Goal: Information Seeking & Learning: Check status

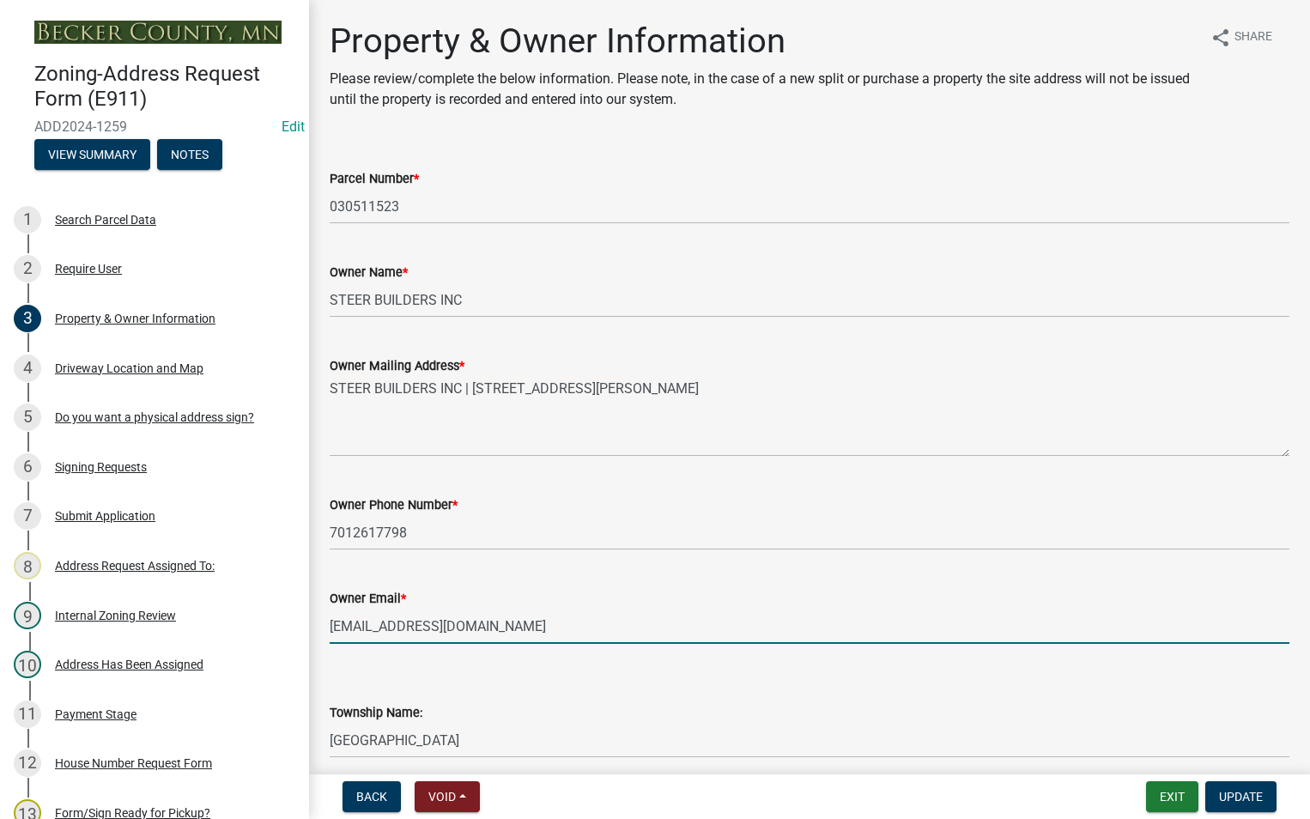
select select "c9e90b5e-0394-46b9-aad6-48705d486142"
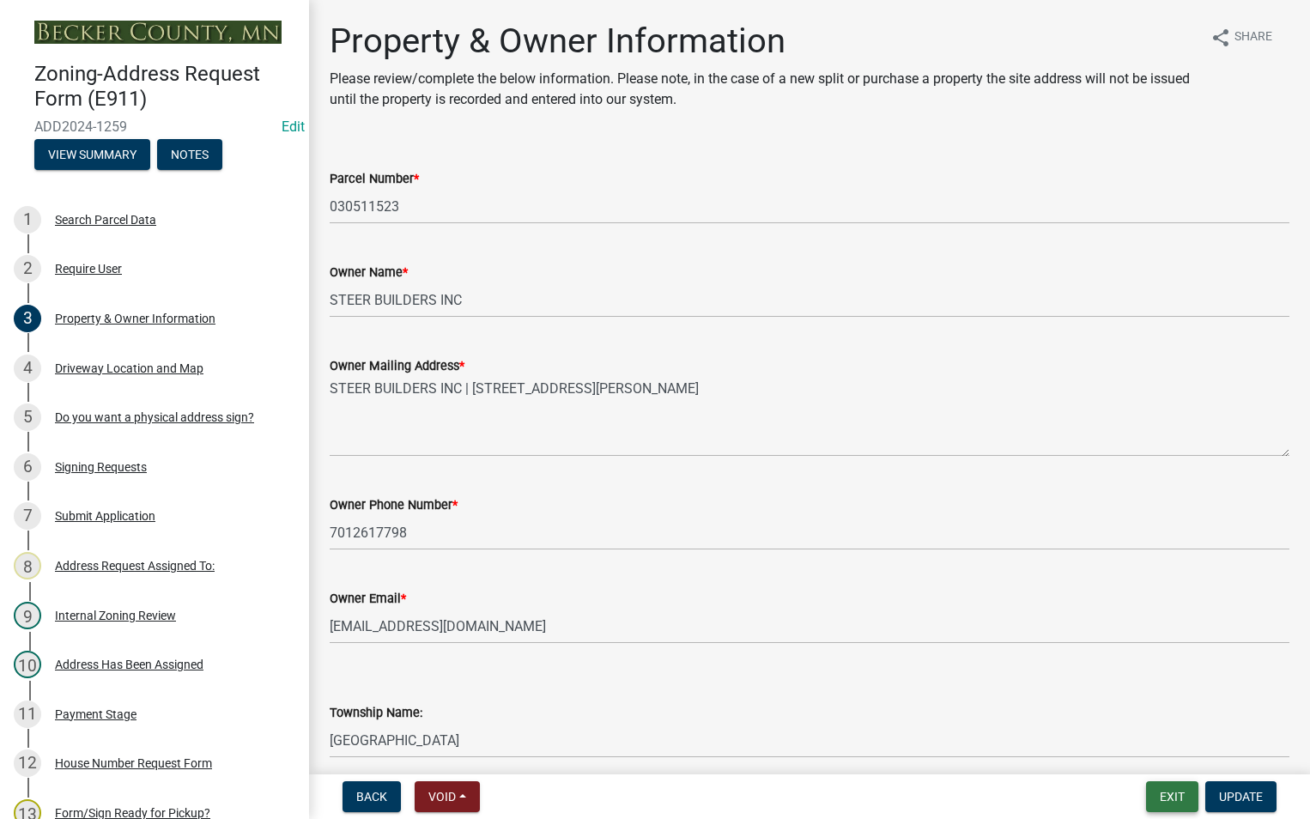
click at [1170, 796] on button "Exit" at bounding box center [1172, 796] width 52 height 31
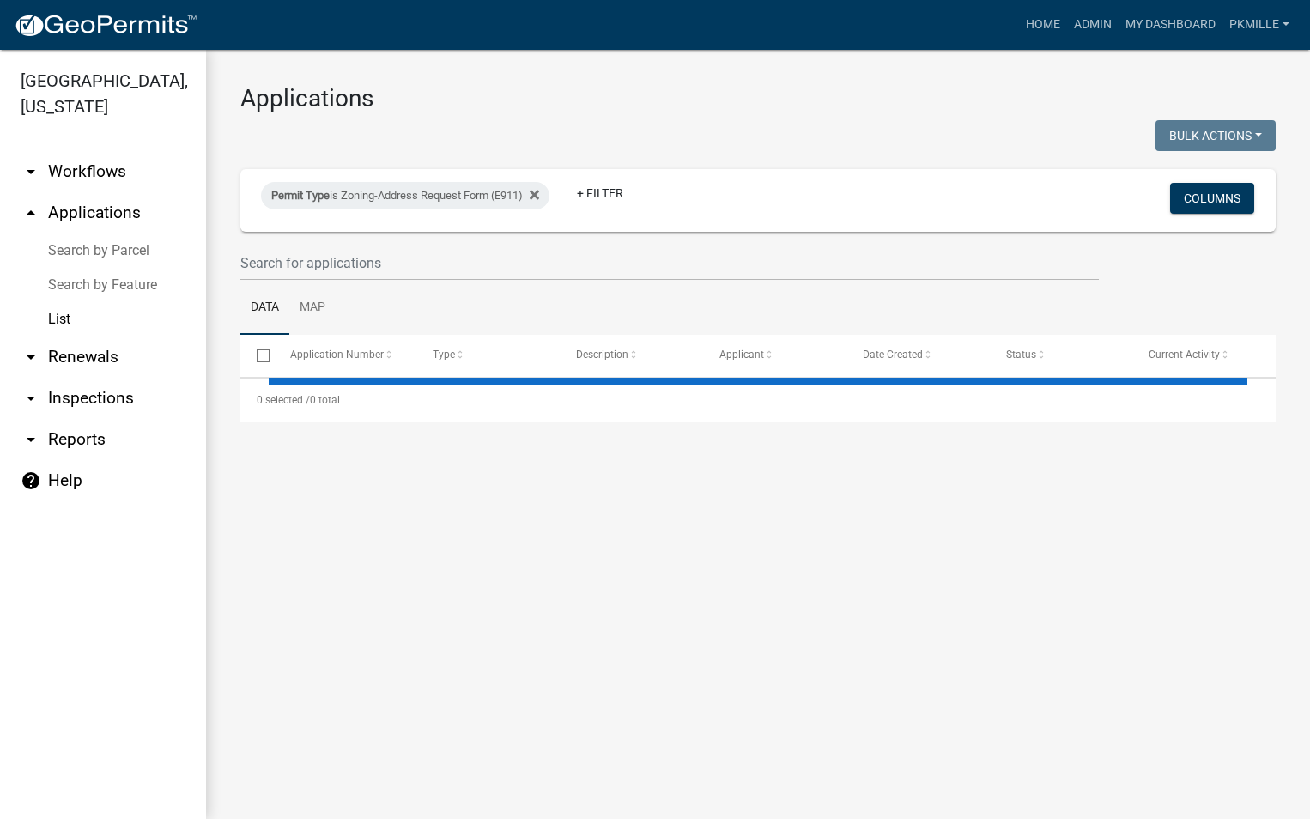
select select "2: 50"
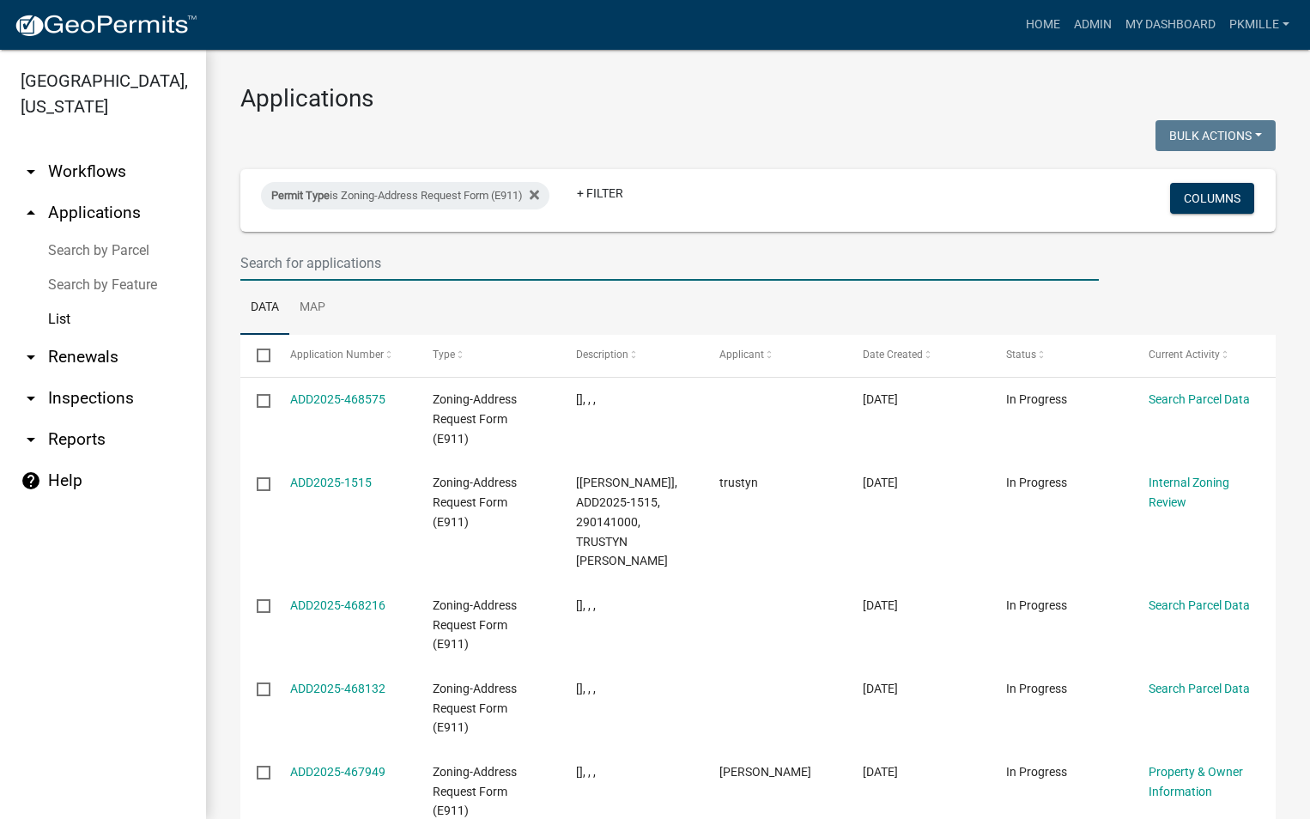
click at [330, 257] on input "text" at bounding box center [669, 262] width 858 height 35
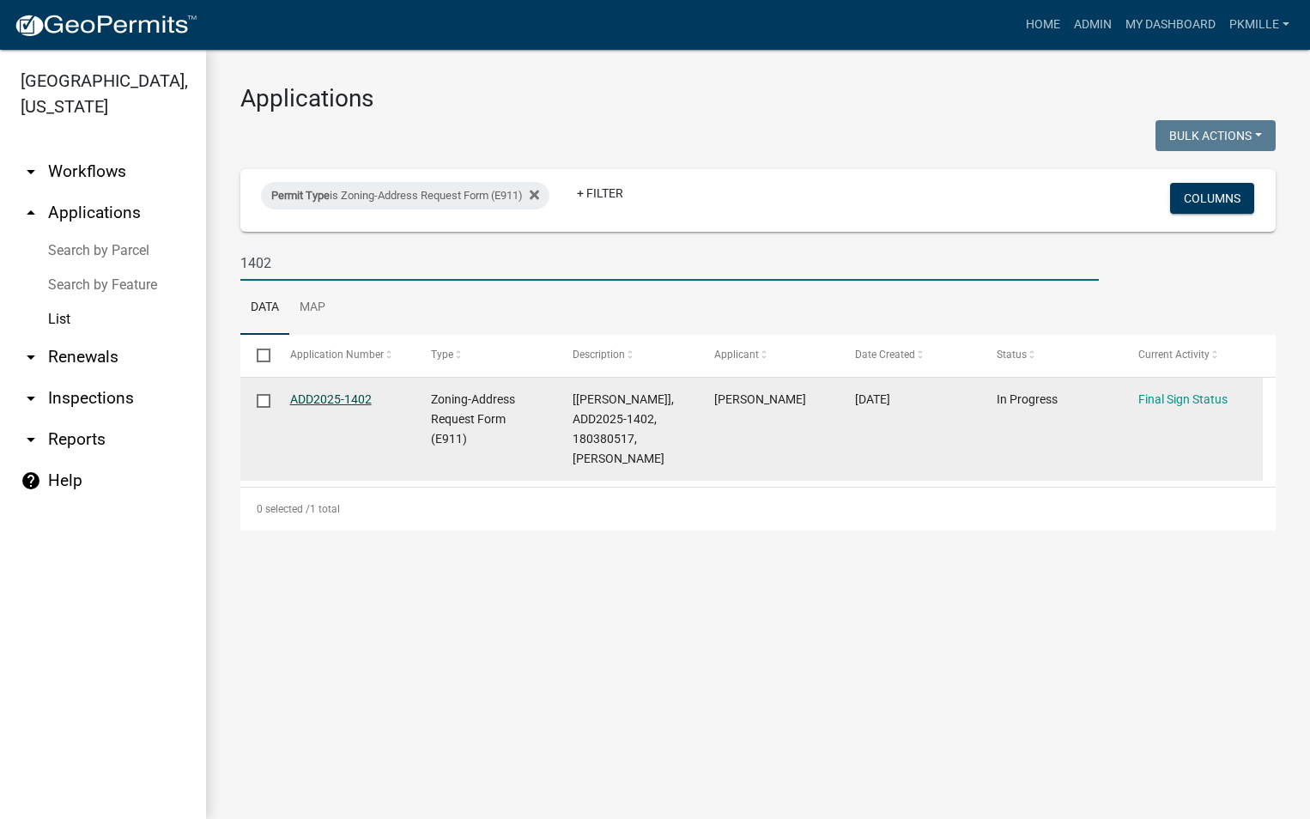
type input "1402"
click at [336, 401] on link "ADD2025-1402" at bounding box center [331, 399] width 82 height 14
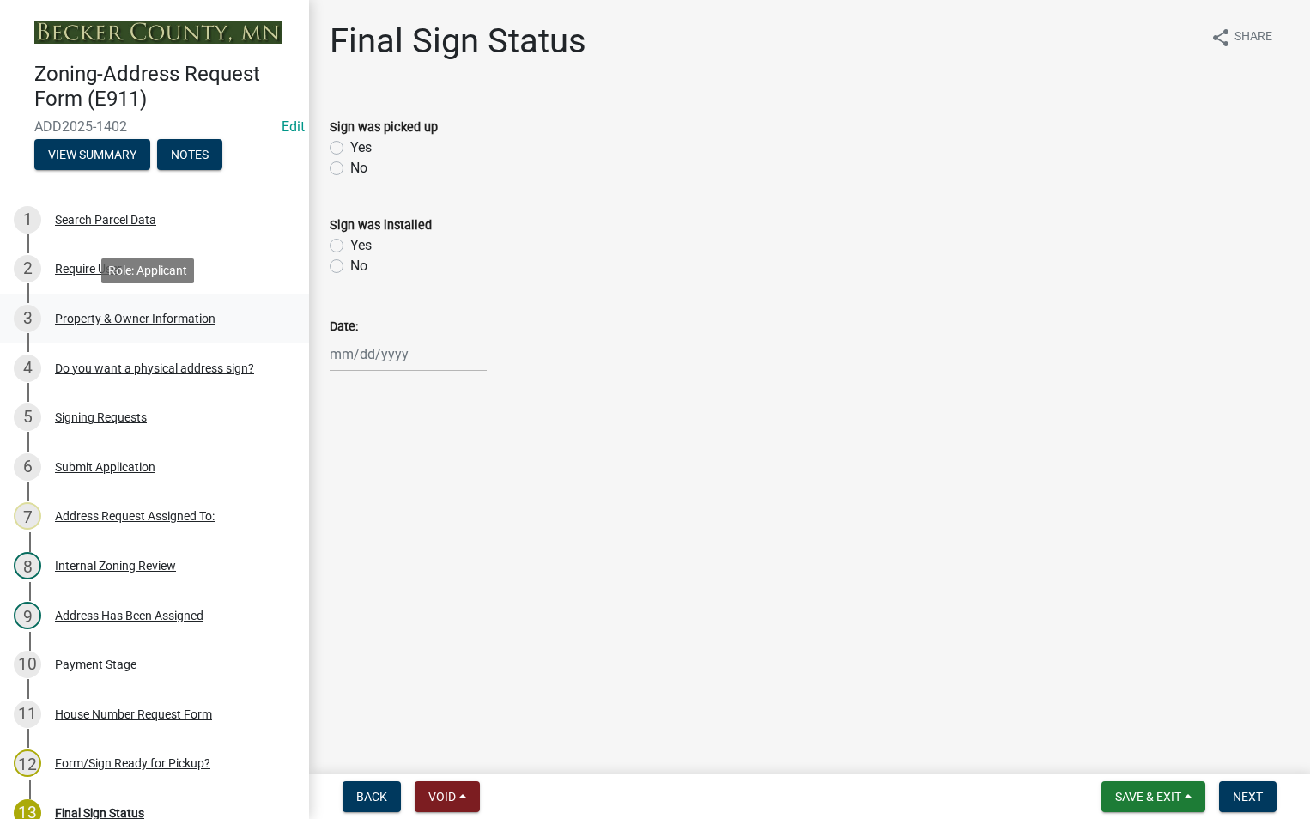
click at [117, 312] on div "Property & Owner Information" at bounding box center [135, 318] width 161 height 12
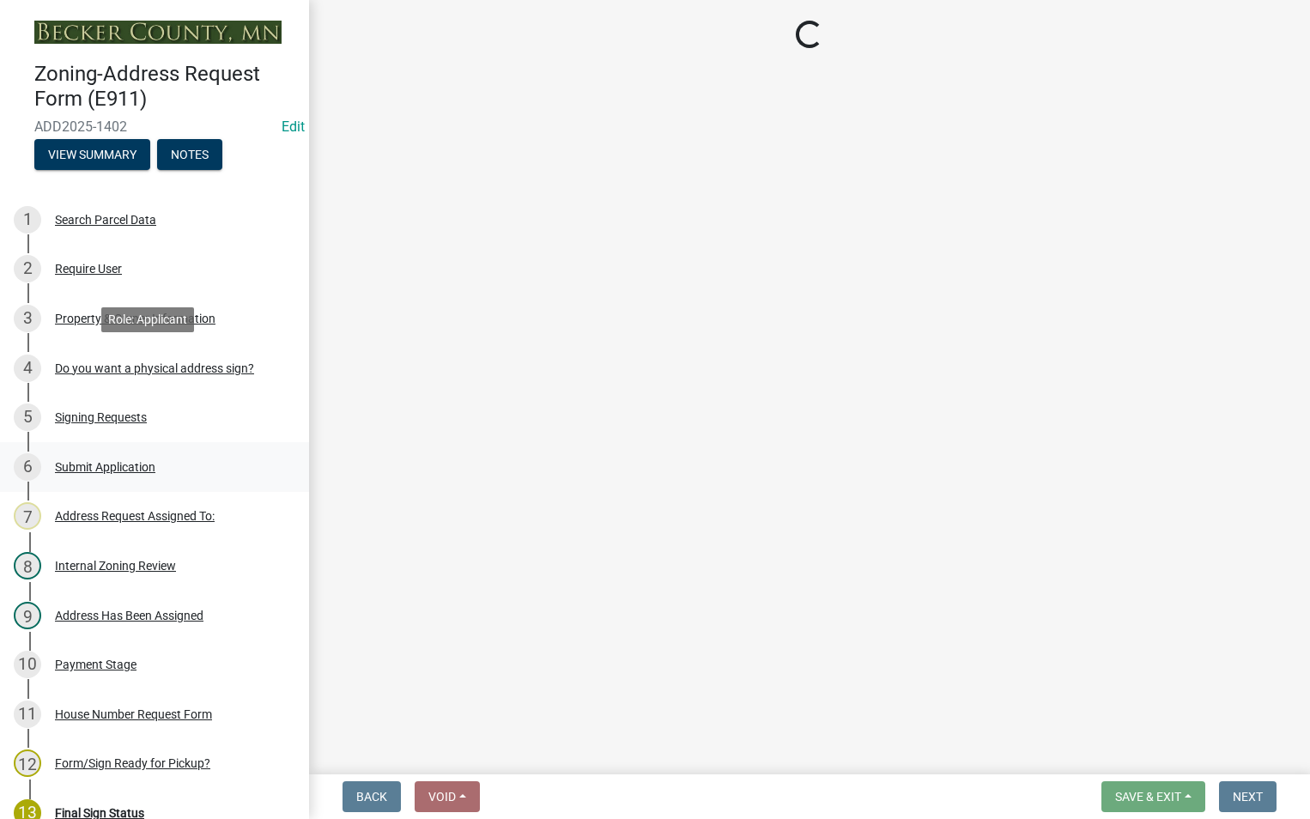
select select "165f9642-1b5b-472f-be69-8c7758d7eb58"
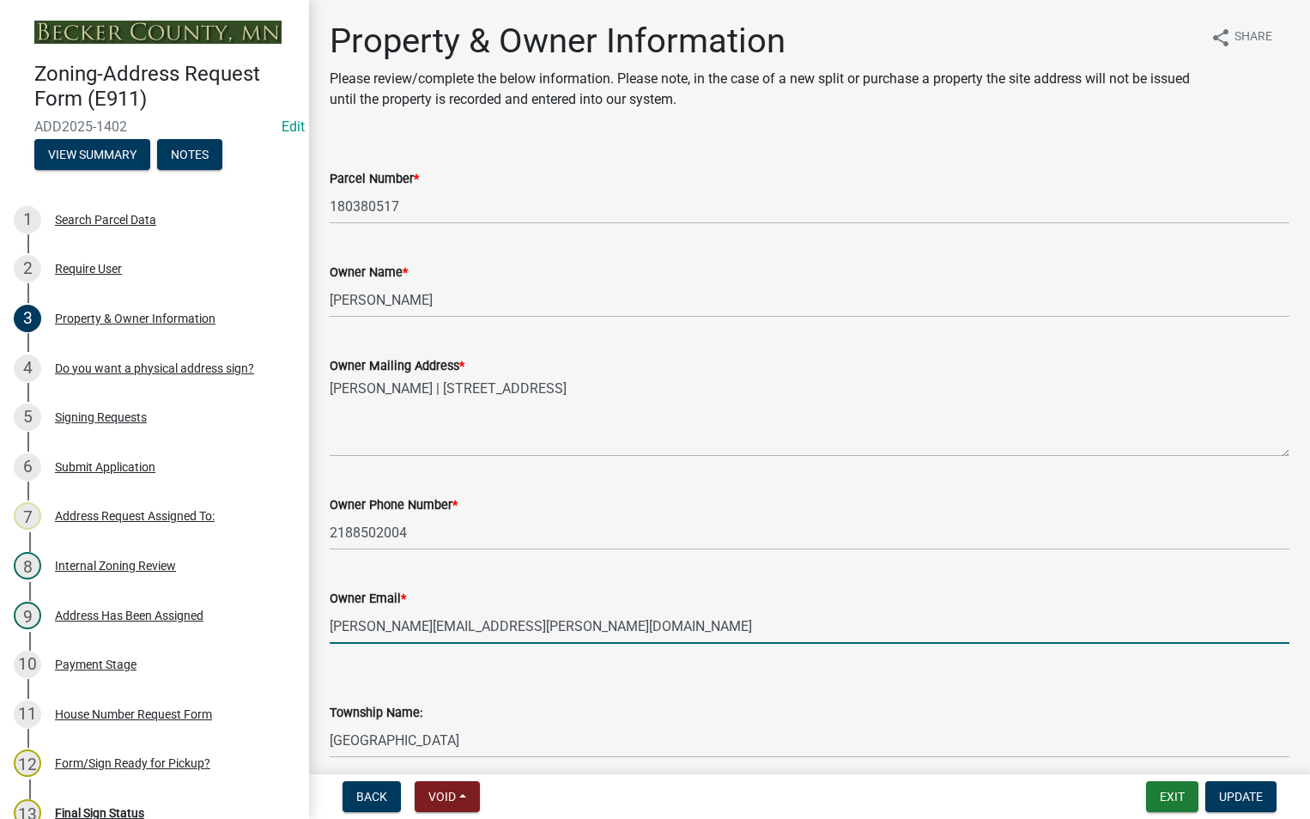
drag, startPoint x: 470, startPoint y: 627, endPoint x: 327, endPoint y: 616, distance: 142.9
click at [327, 616] on div "Owner Email * [PERSON_NAME][EMAIL_ADDRESS][PERSON_NAME][DOMAIN_NAME]" at bounding box center [809, 604] width 985 height 80
click at [1174, 792] on button "Exit" at bounding box center [1172, 796] width 52 height 31
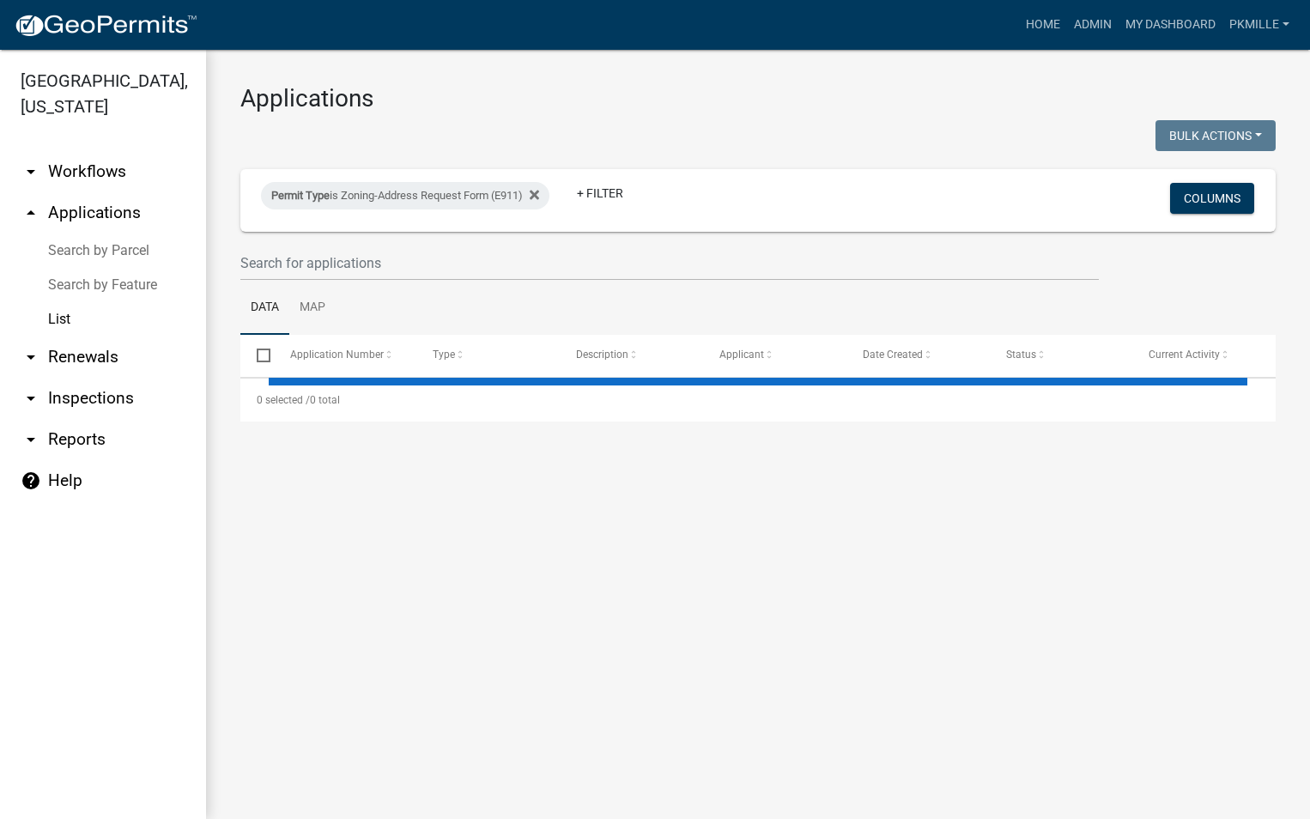
select select "2: 50"
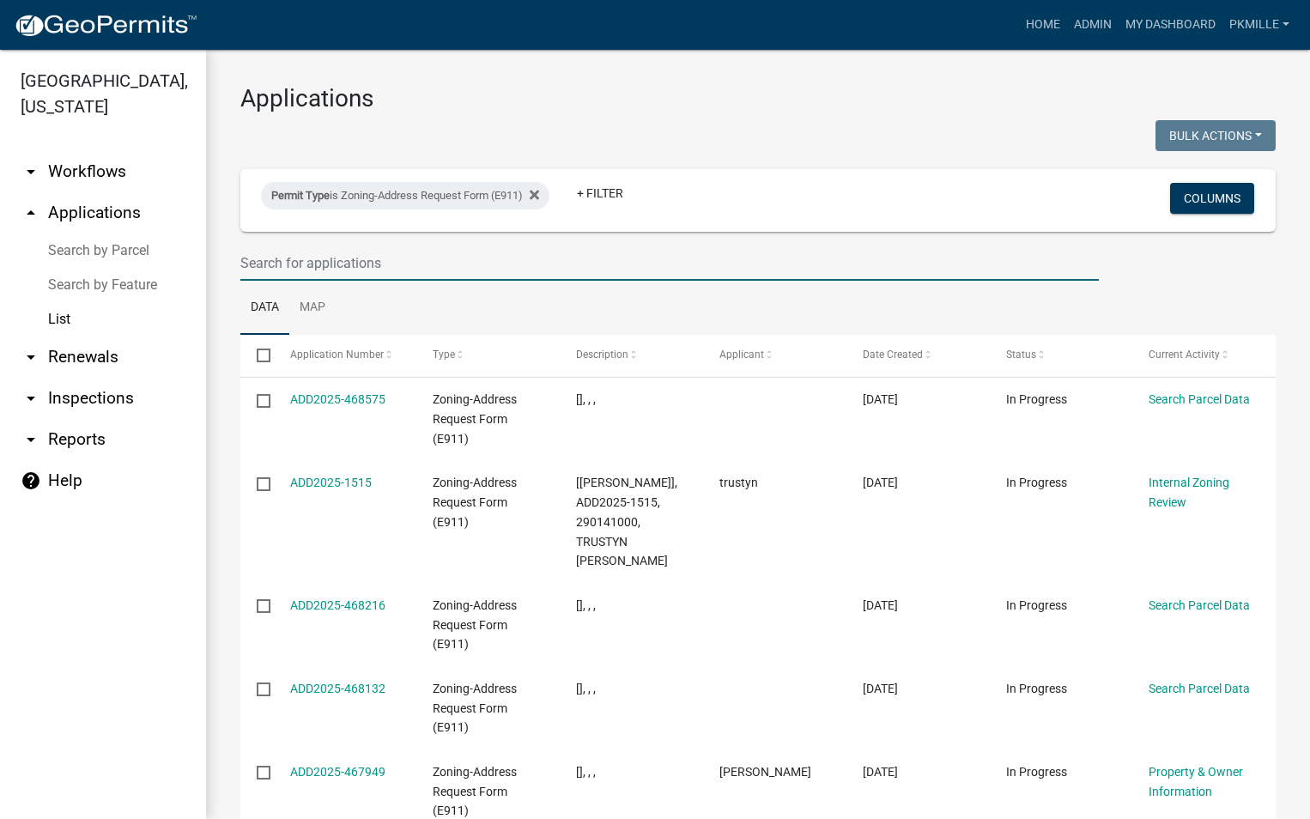
click at [364, 258] on input "text" at bounding box center [669, 262] width 858 height 35
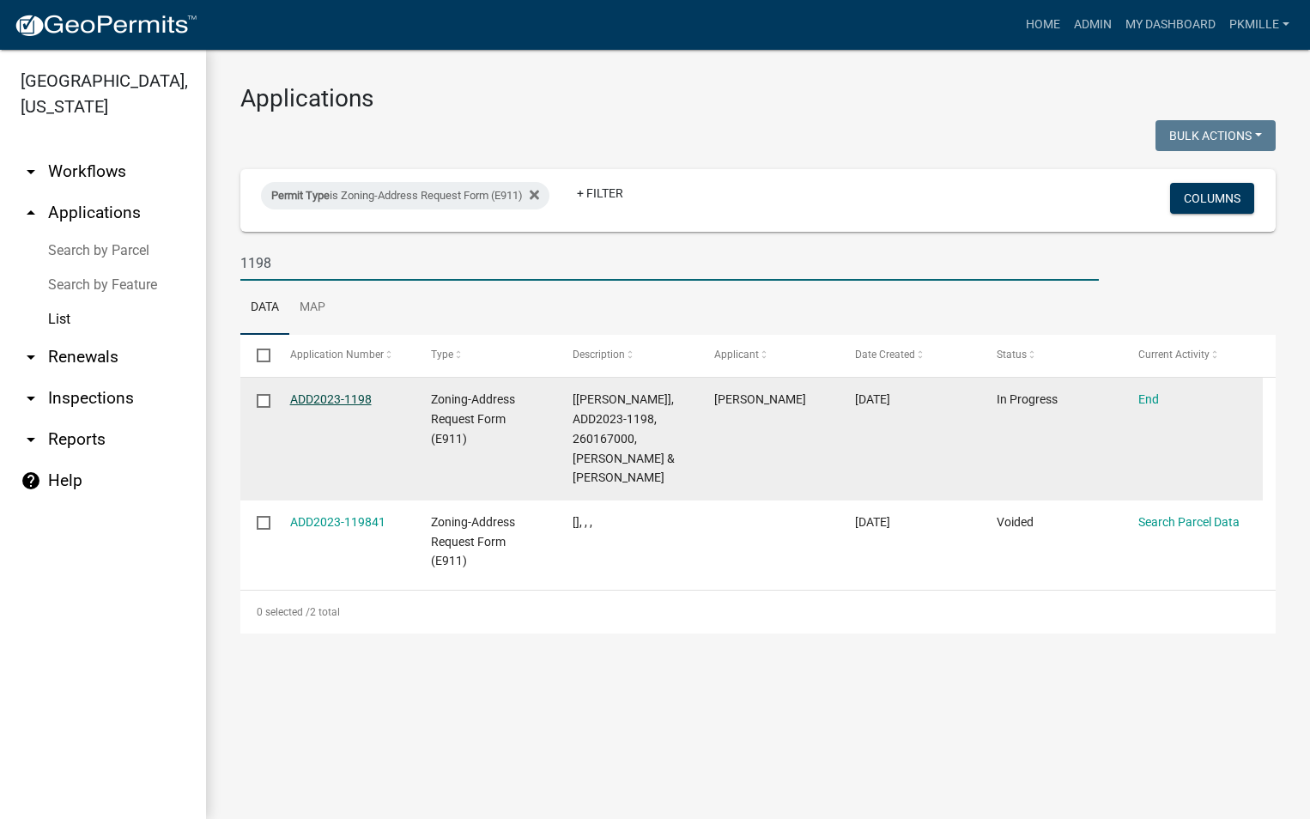
type input "1198"
click at [351, 397] on link "ADD2023-1198" at bounding box center [331, 399] width 82 height 14
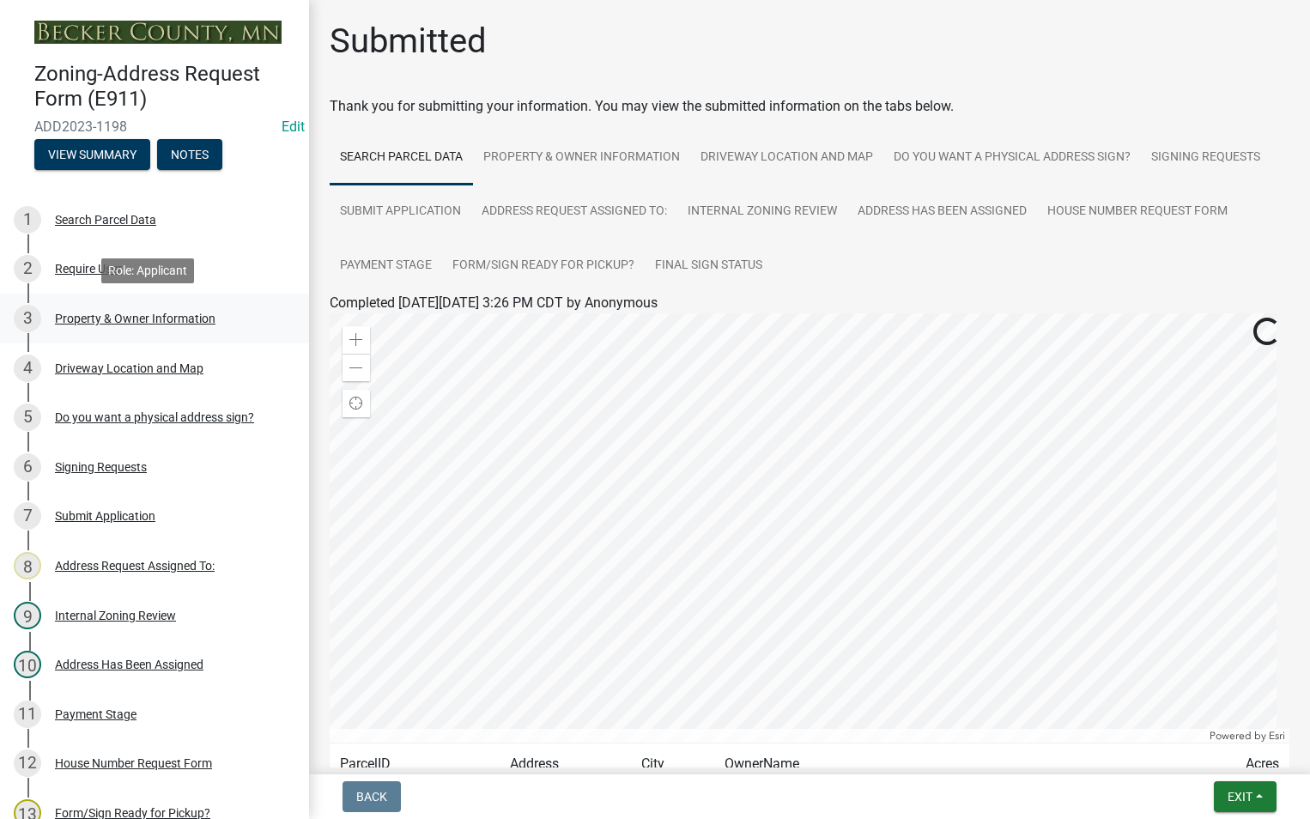
click at [196, 315] on div "Property & Owner Information" at bounding box center [135, 318] width 161 height 12
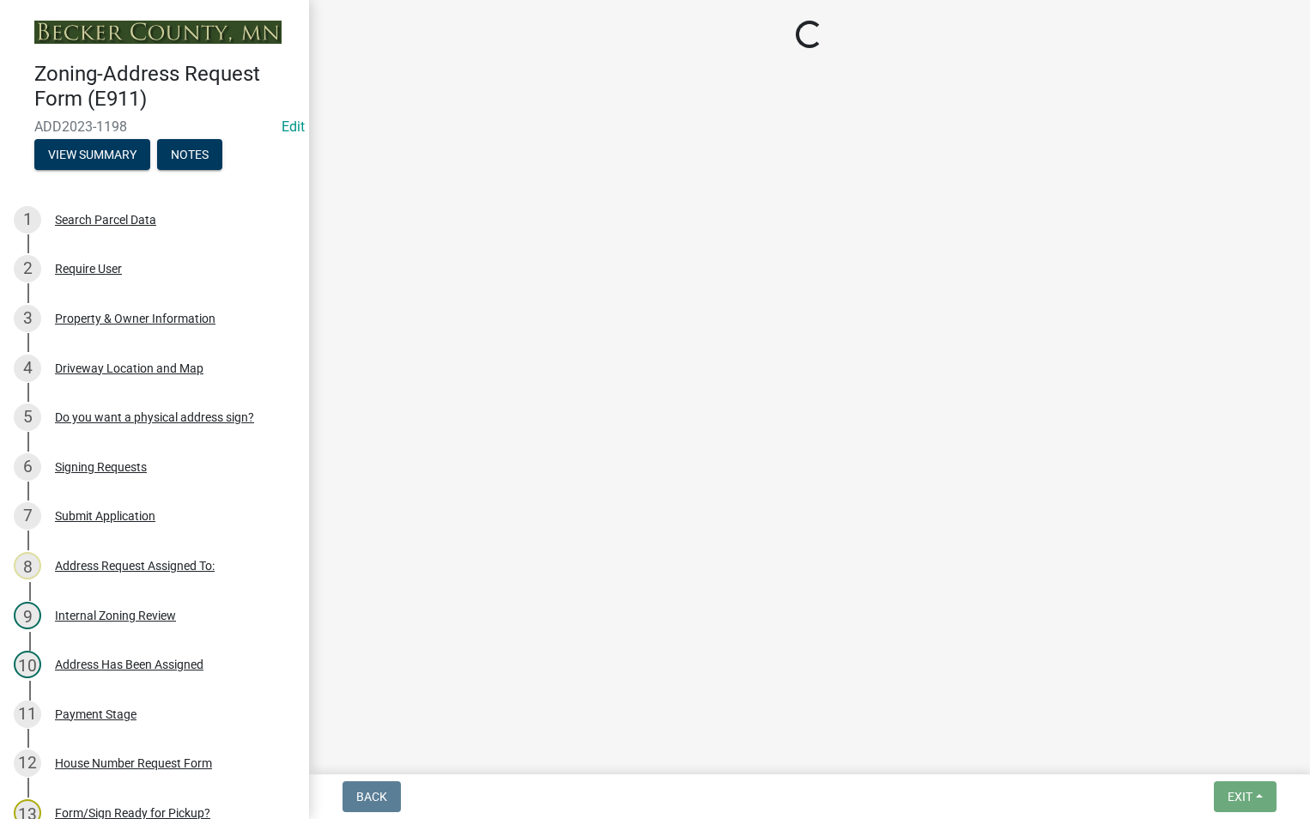
select select "c64842eb-6999-4442-8315-ebffc4595b7b"
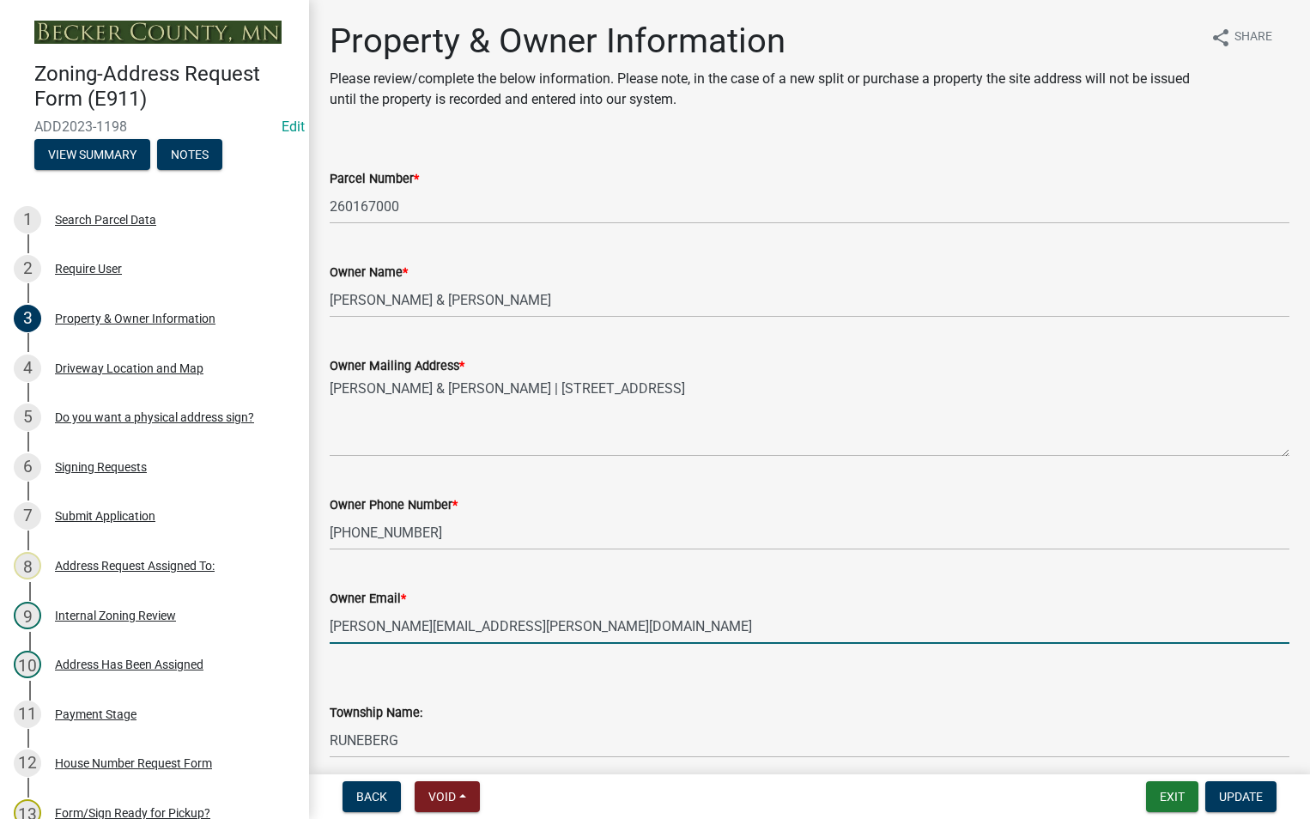
drag, startPoint x: 528, startPoint y: 624, endPoint x: 301, endPoint y: 603, distance: 227.6
click at [301, 603] on div "Zoning-Address Request Form (E911) ADD2023-1198 Edit View Summary Notes 1 Searc…" at bounding box center [655, 409] width 1310 height 819
click at [1171, 794] on button "Exit" at bounding box center [1172, 796] width 52 height 31
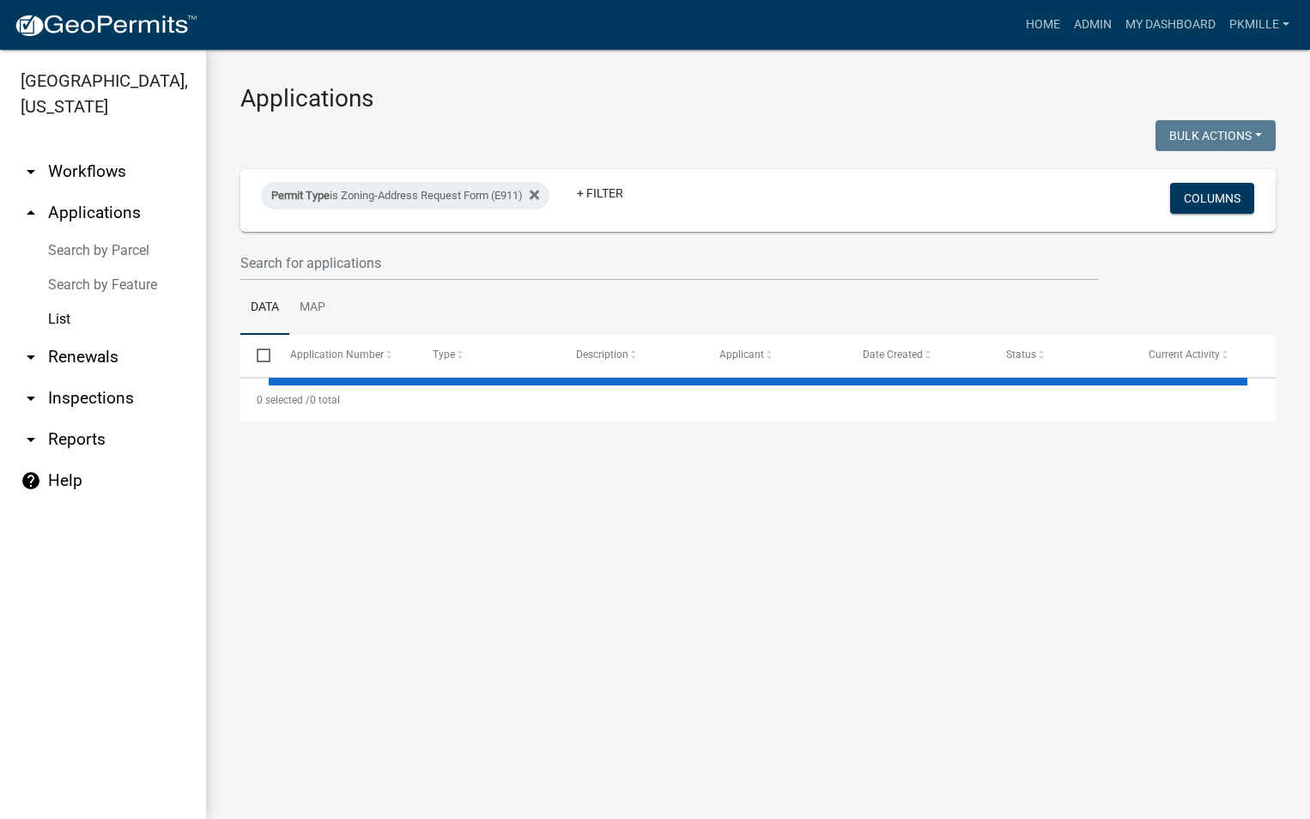
select select "2: 50"
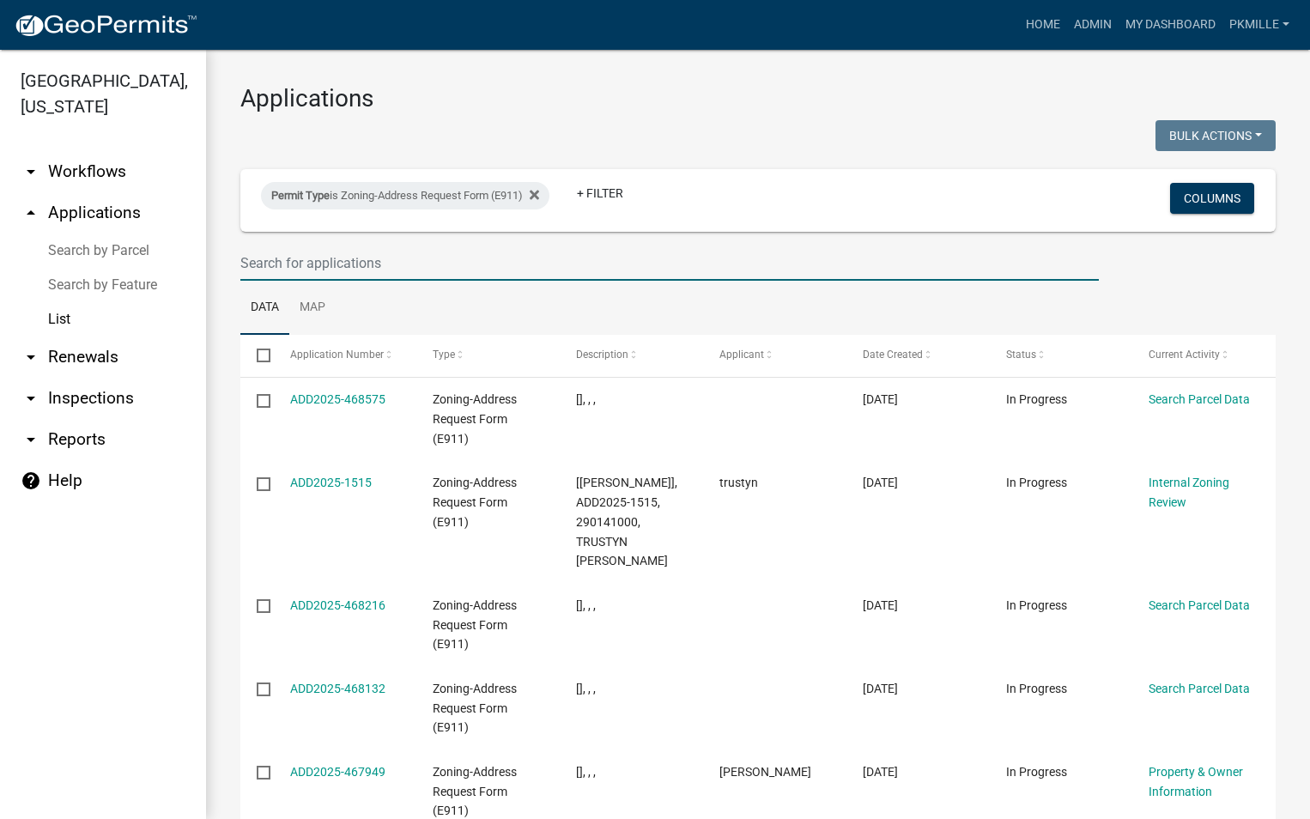
click at [269, 257] on input "text" at bounding box center [669, 262] width 858 height 35
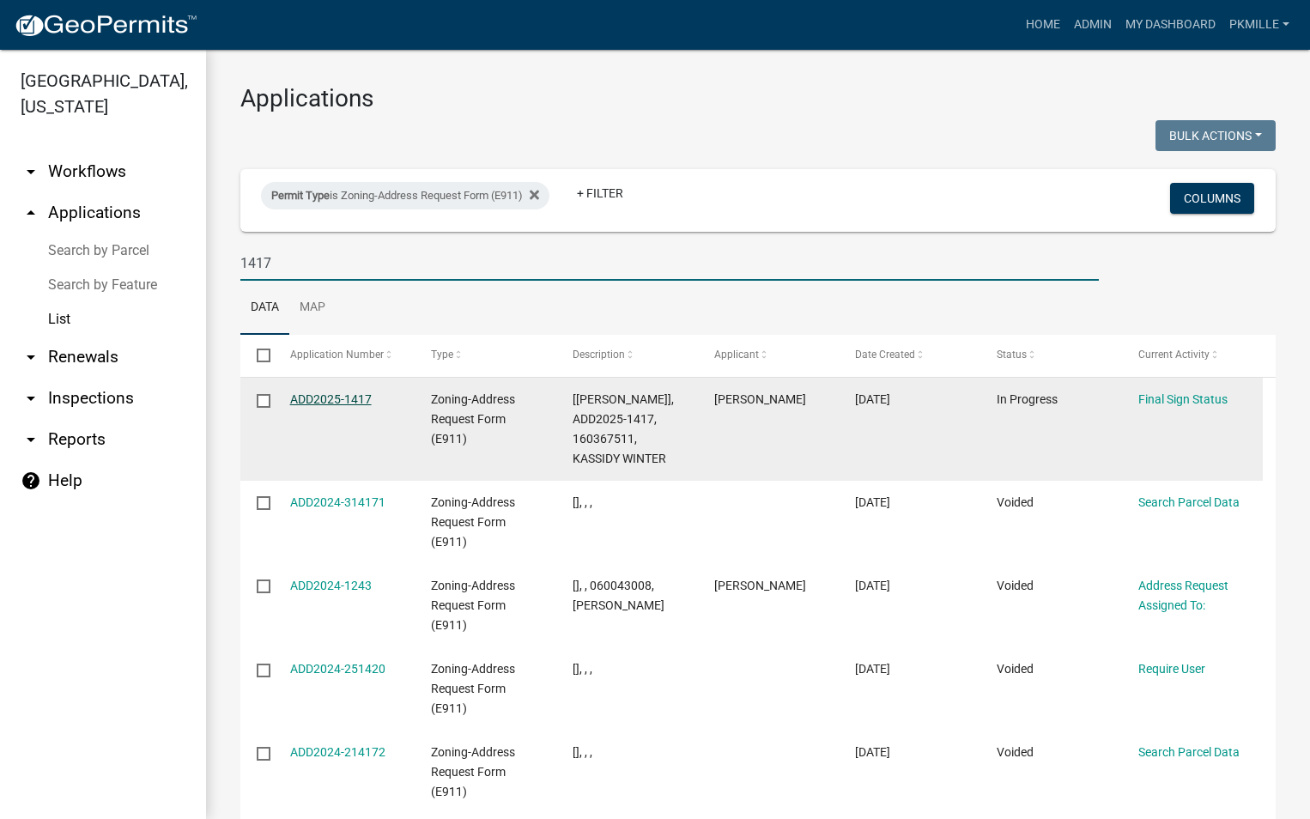
type input "1417"
click at [354, 405] on link "ADD2025-1417" at bounding box center [331, 399] width 82 height 14
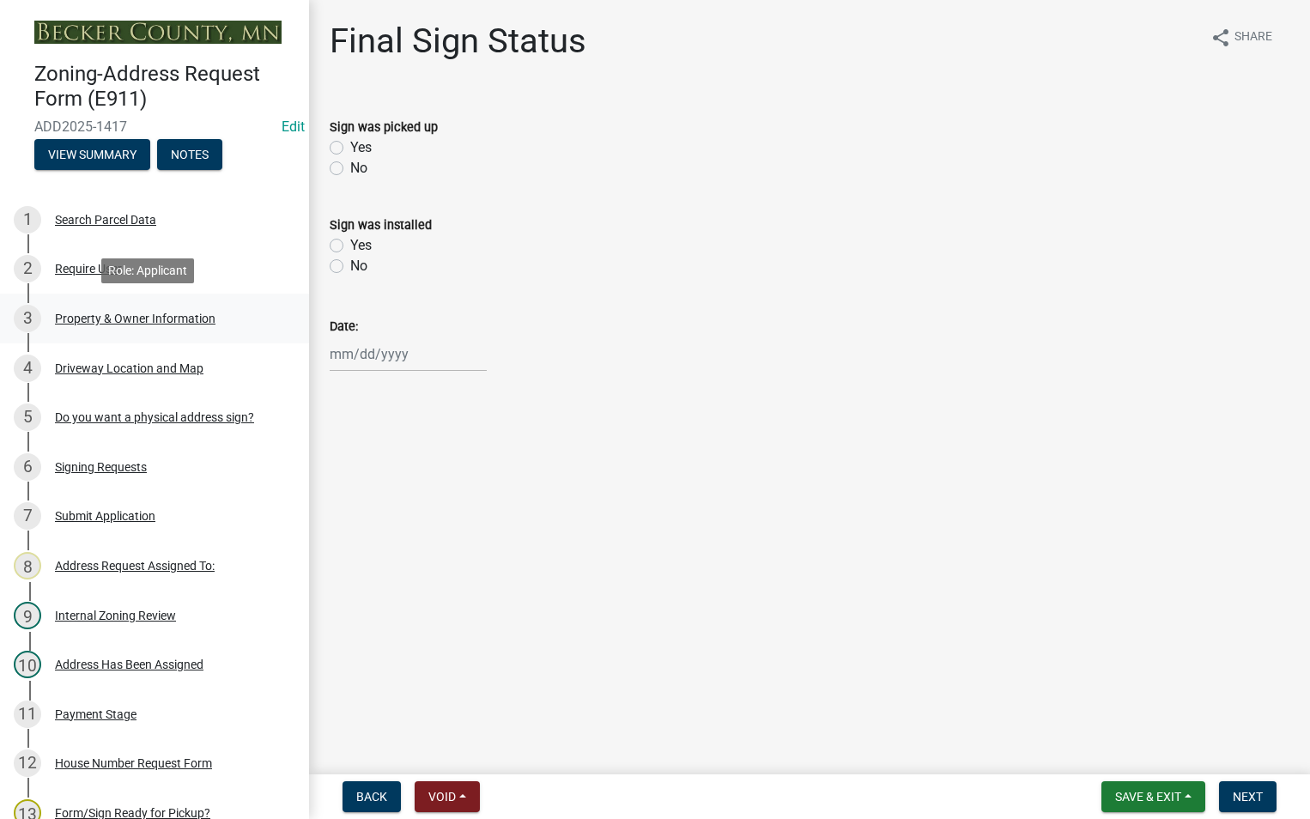
click at [142, 321] on div "Property & Owner Information" at bounding box center [135, 318] width 161 height 12
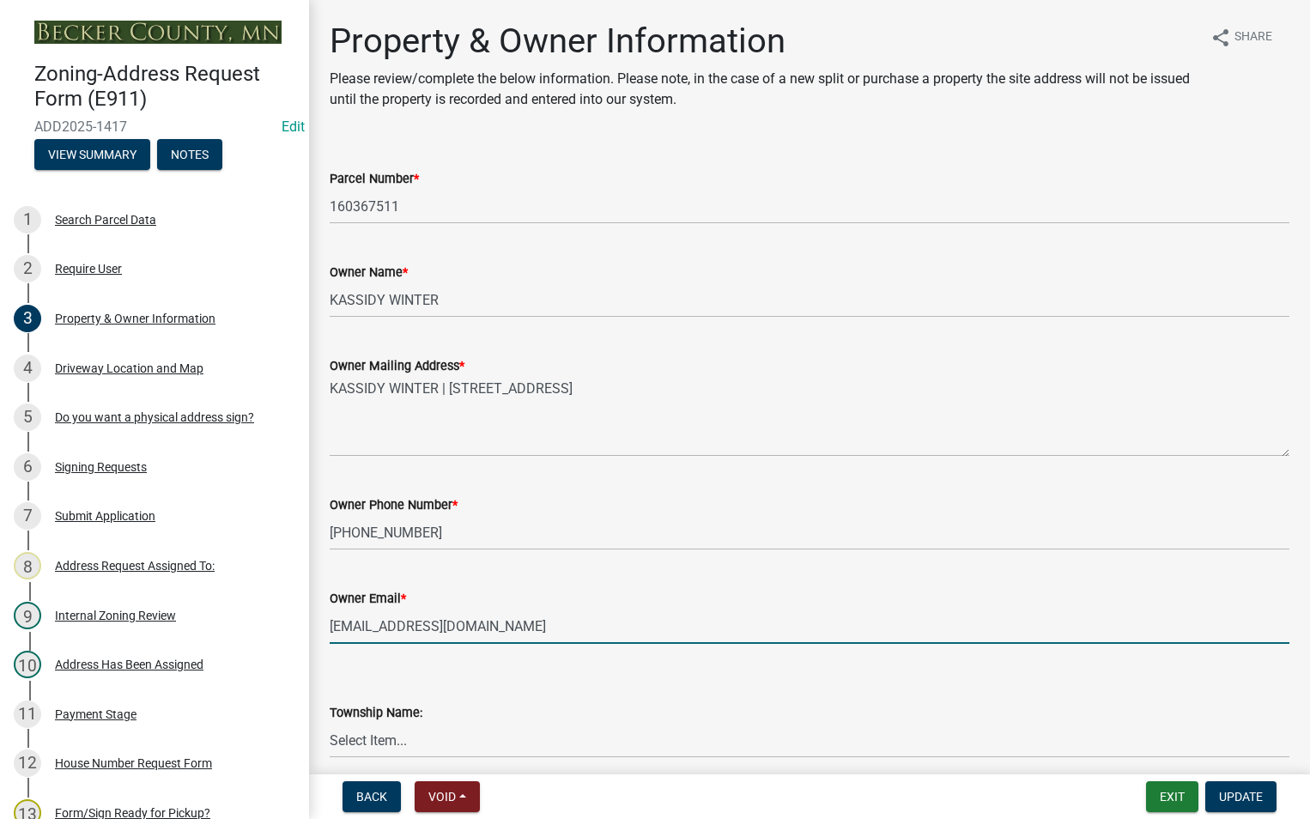
drag, startPoint x: 494, startPoint y: 627, endPoint x: 319, endPoint y: 596, distance: 177.0
click at [319, 596] on div "Owner Email * [EMAIL_ADDRESS][DOMAIN_NAME]" at bounding box center [809, 604] width 985 height 80
click at [1155, 797] on button "Exit" at bounding box center [1172, 796] width 52 height 31
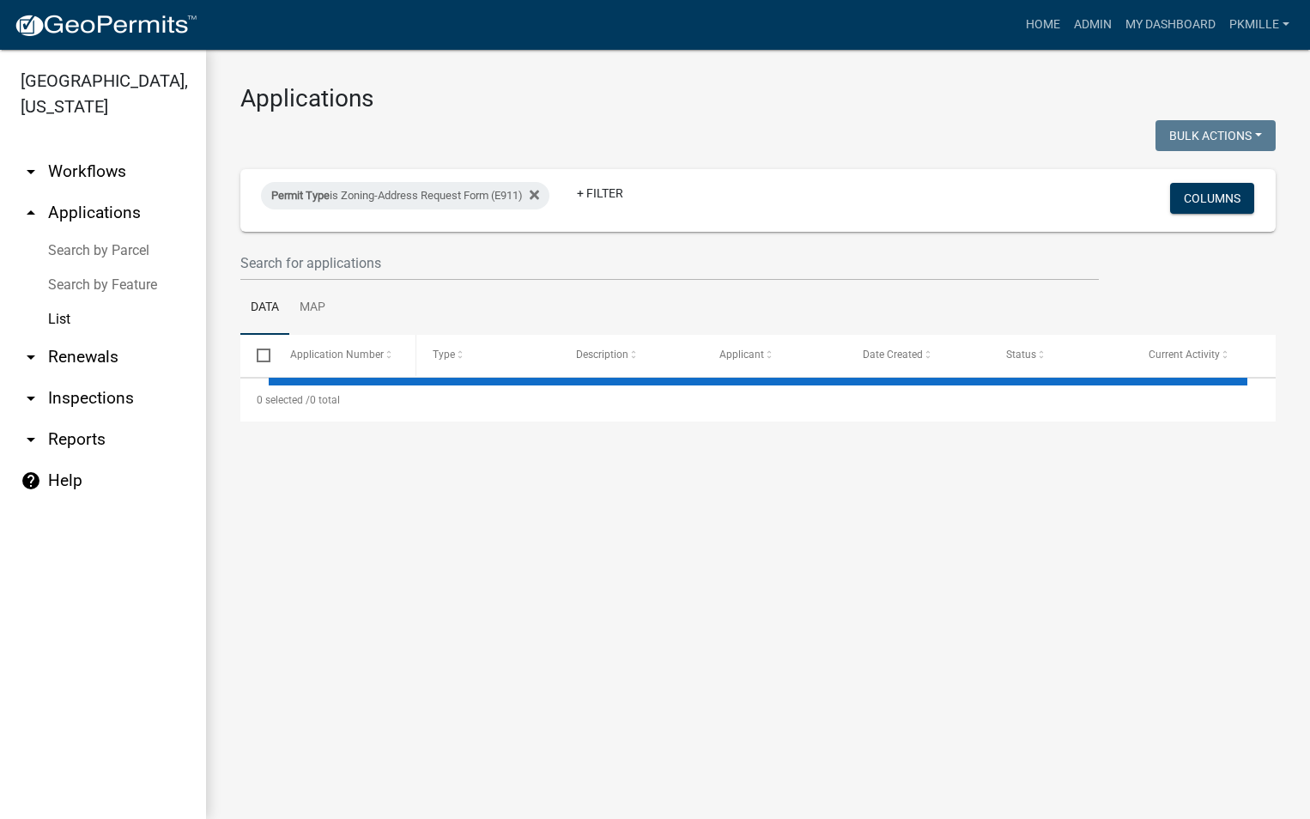
select select "2: 50"
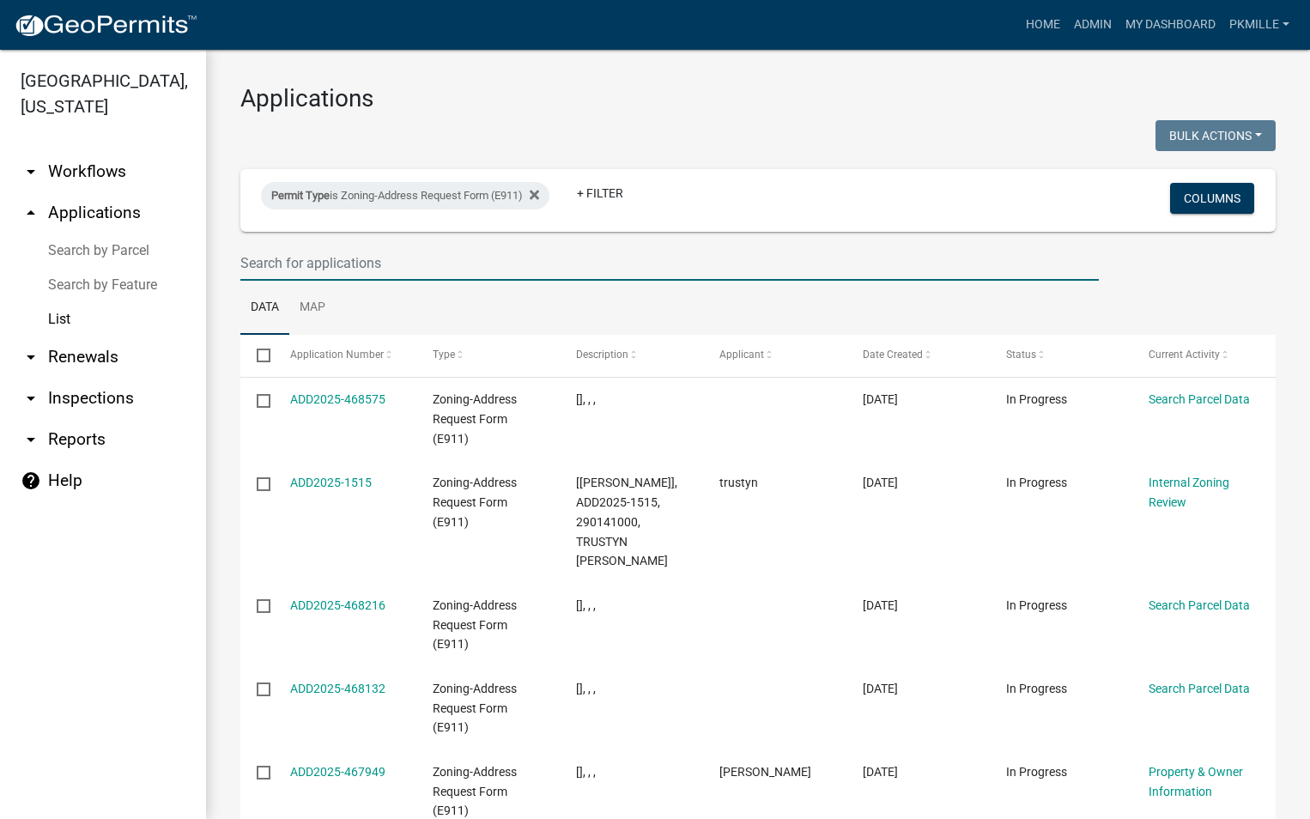
click at [306, 276] on input "text" at bounding box center [669, 262] width 858 height 35
type input "1191"
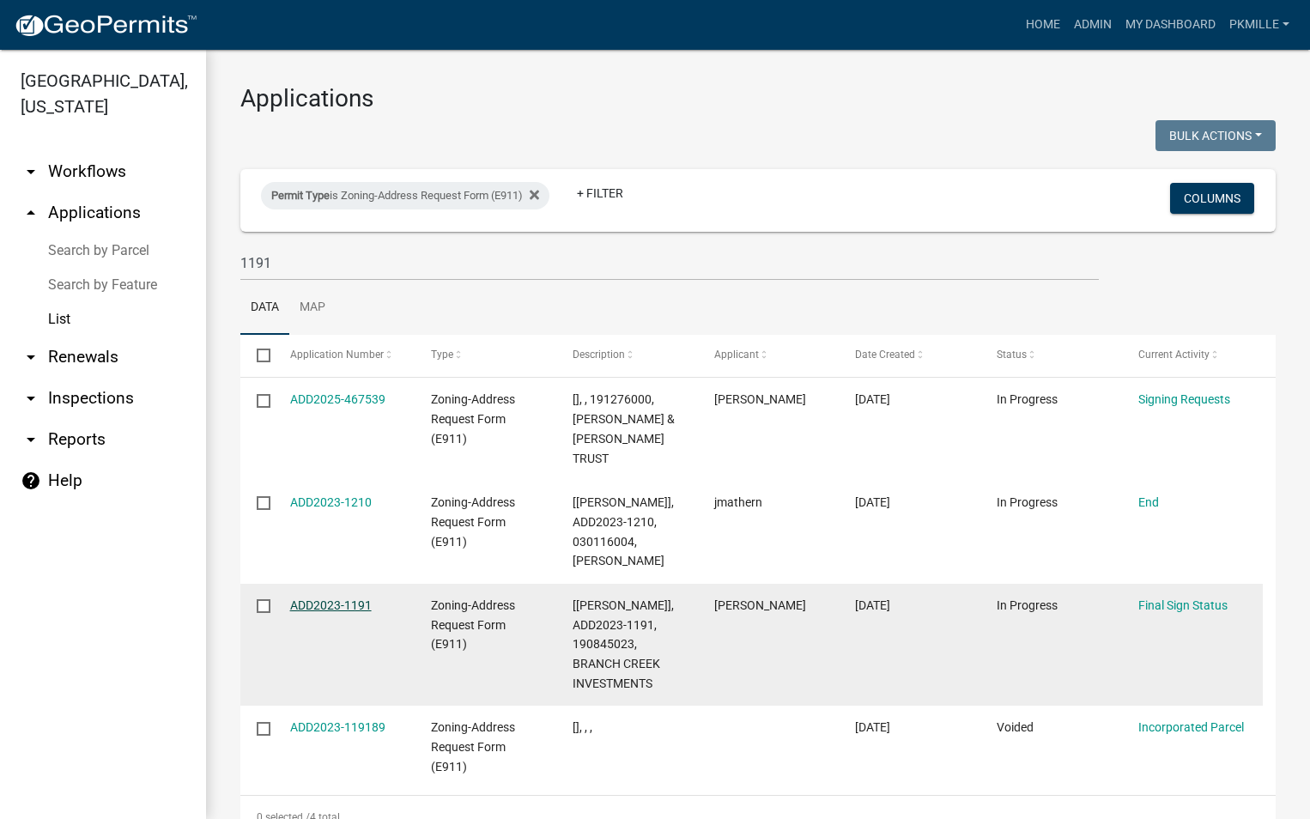
click at [333, 602] on link "ADD2023-1191" at bounding box center [331, 605] width 82 height 14
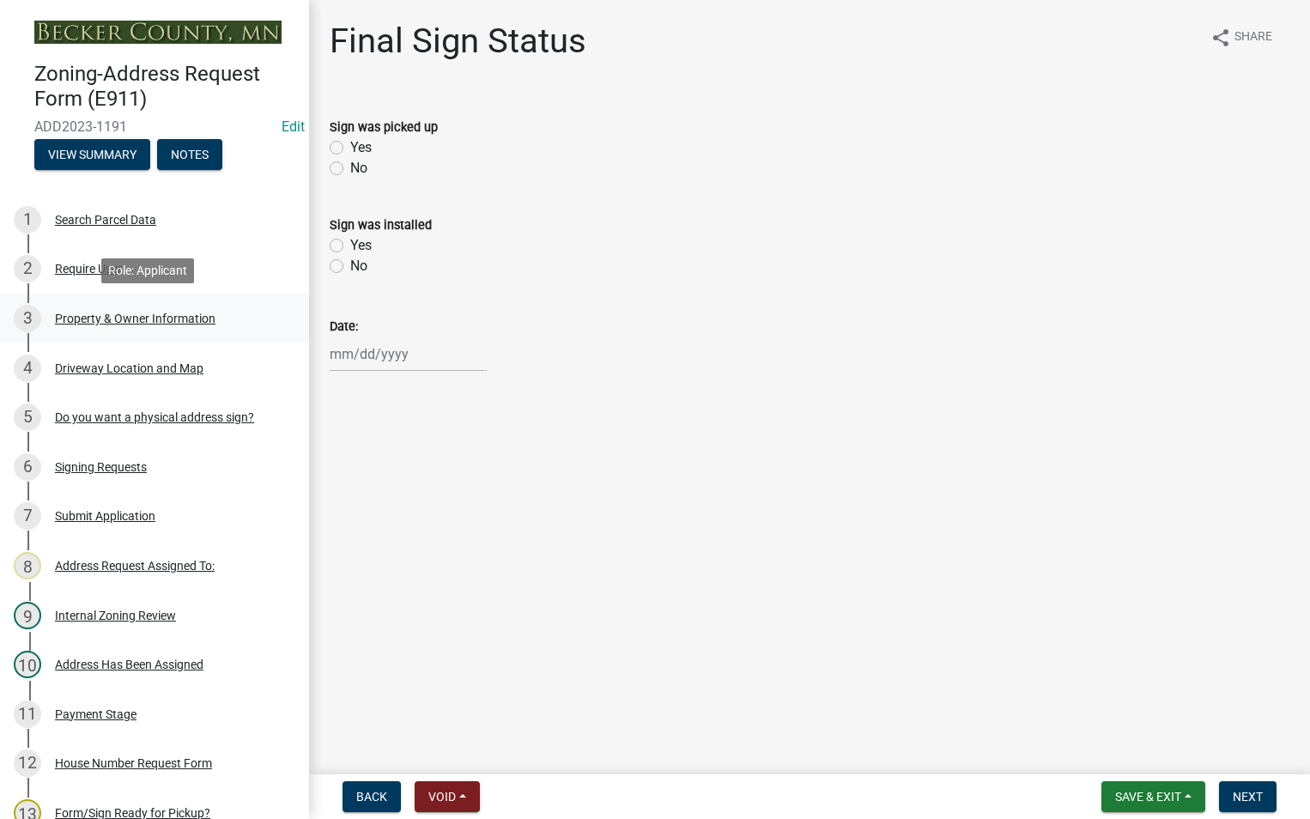
click at [173, 326] on div "3 Property & Owner Information" at bounding box center [148, 318] width 268 height 27
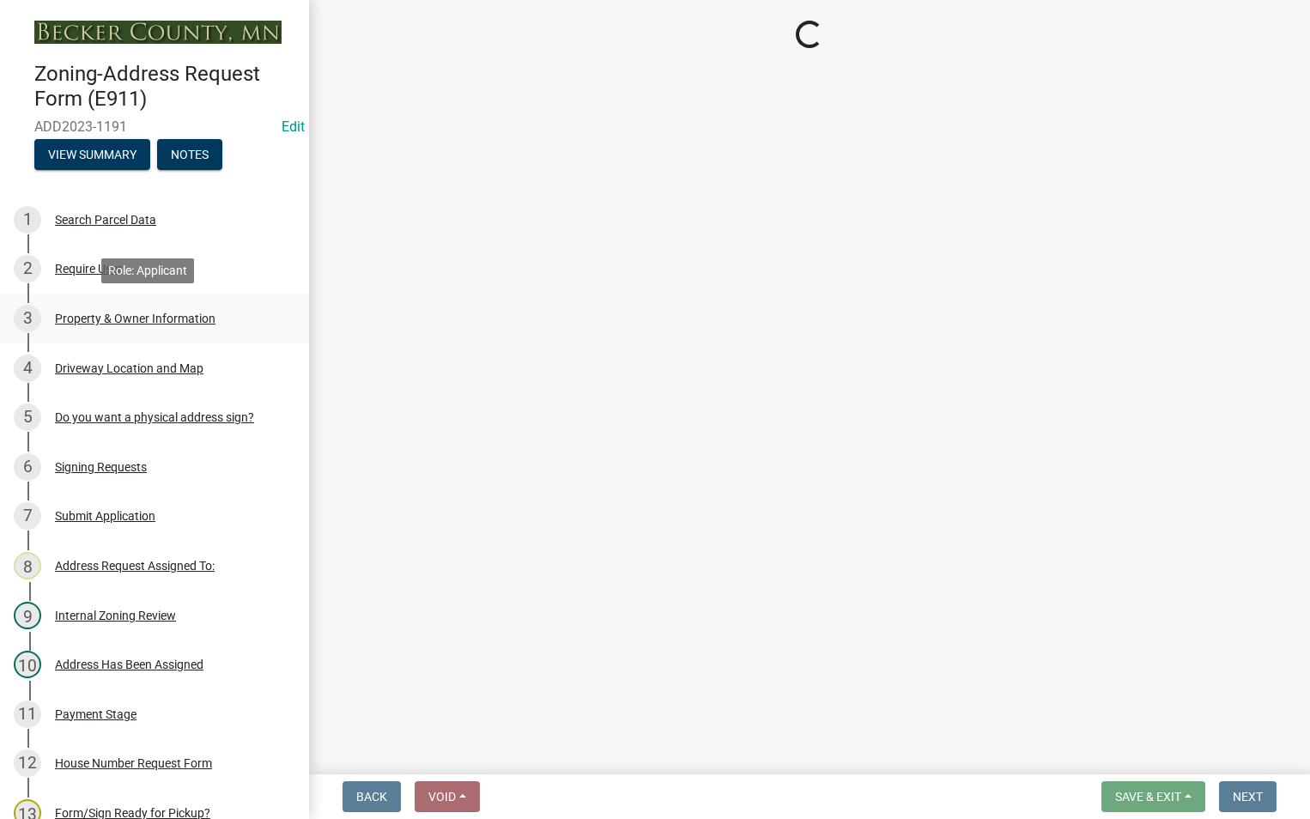
select select "1e28ad55-6c80-4947-b10c-cd80c7e9ba35"
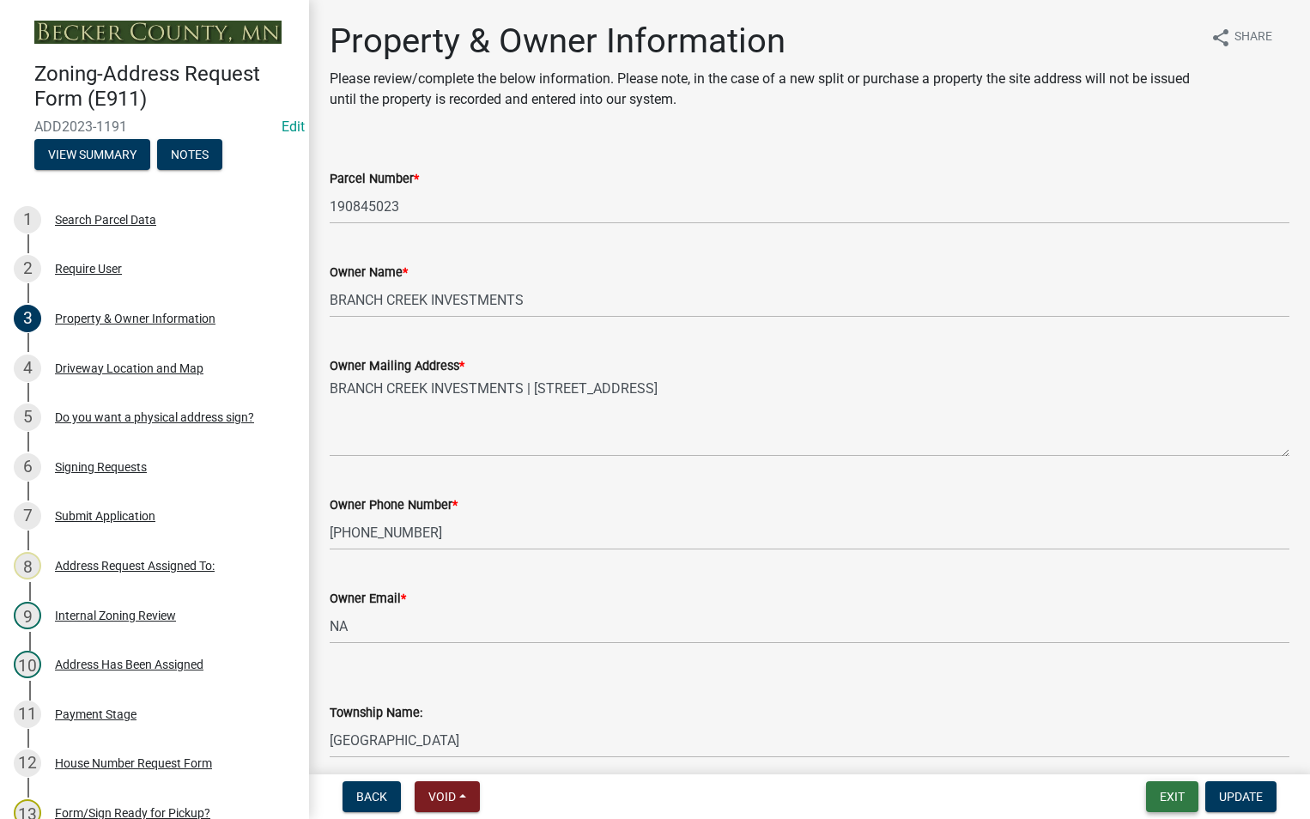
click at [1175, 797] on button "Exit" at bounding box center [1172, 796] width 52 height 31
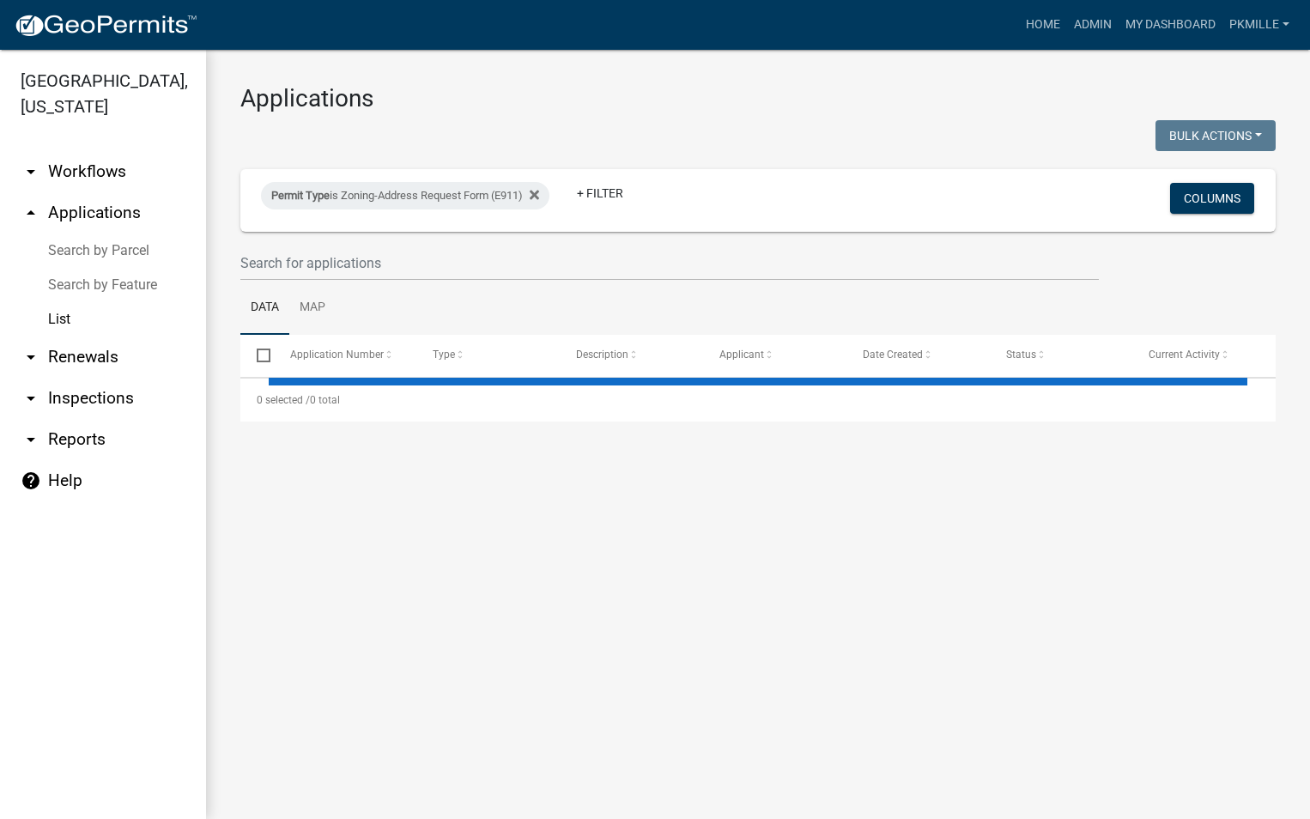
select select "2: 50"
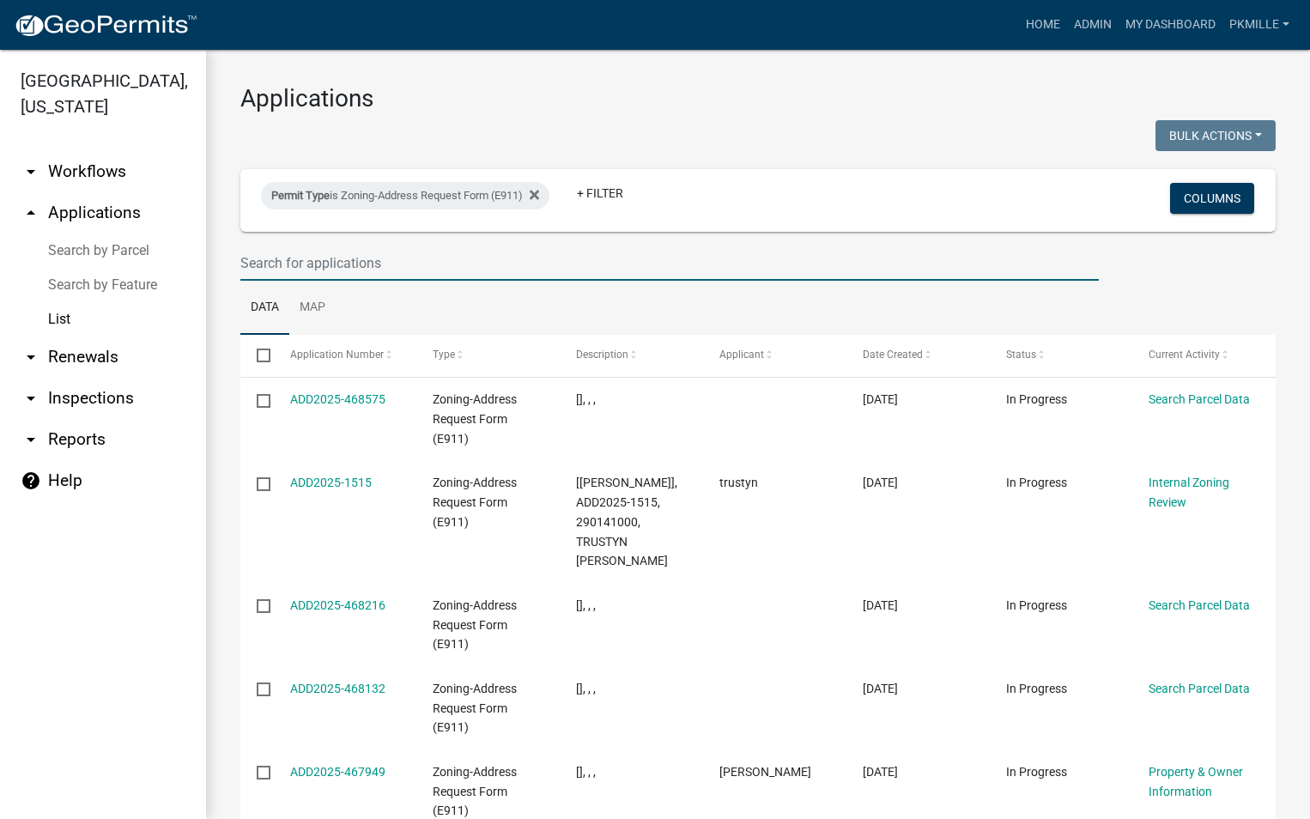
click at [330, 258] on input "text" at bounding box center [669, 262] width 858 height 35
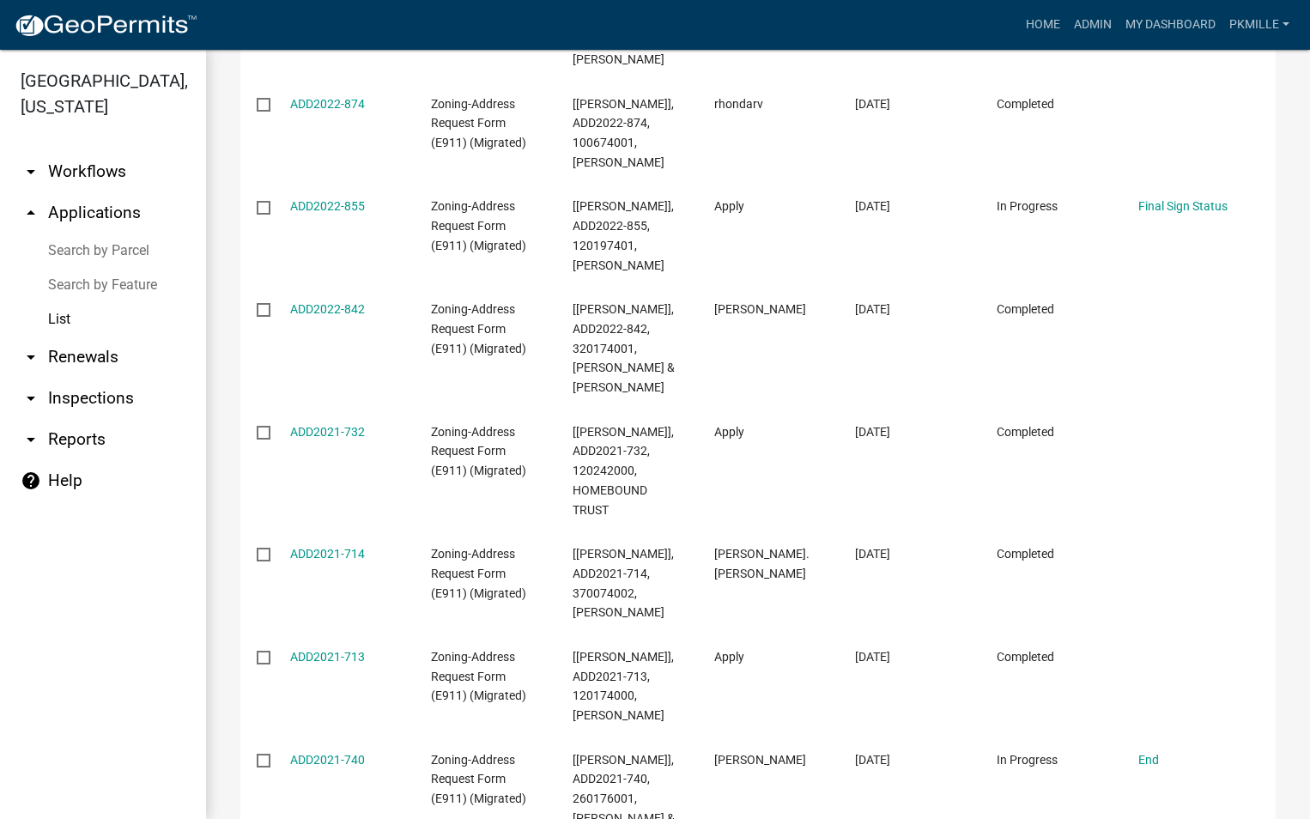
scroll to position [1717, 0]
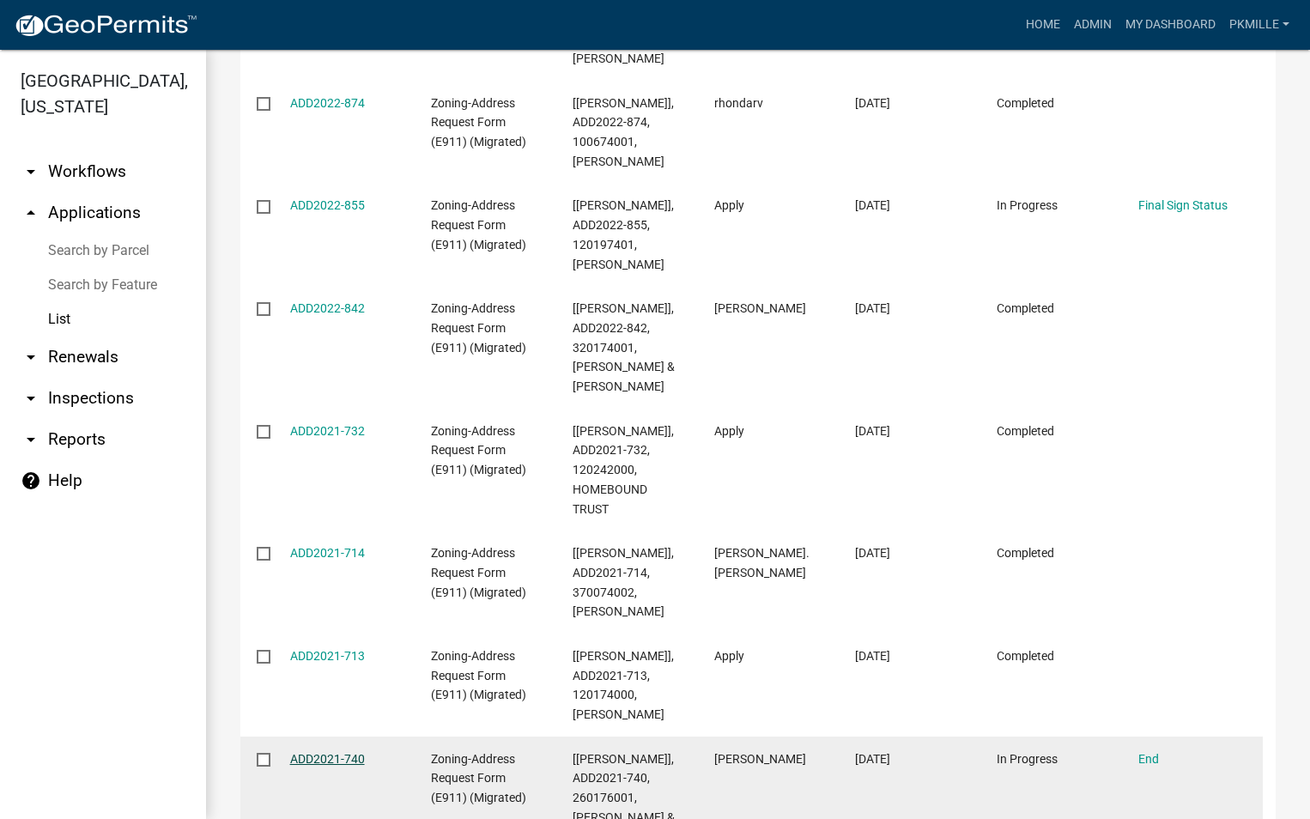
type input "740"
click at [324, 752] on link "ADD2021-740" at bounding box center [327, 759] width 75 height 14
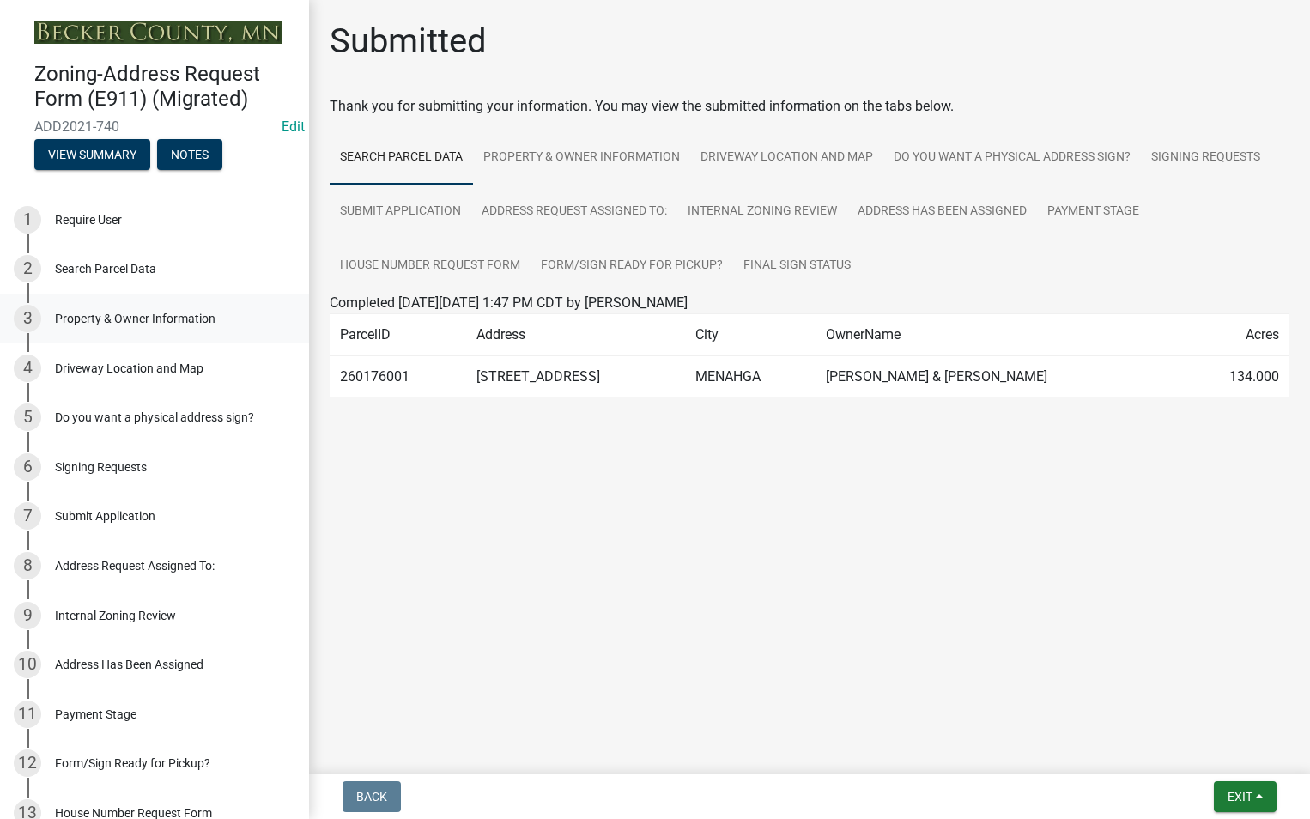
click at [183, 323] on div "Property & Owner Information" at bounding box center [135, 318] width 161 height 12
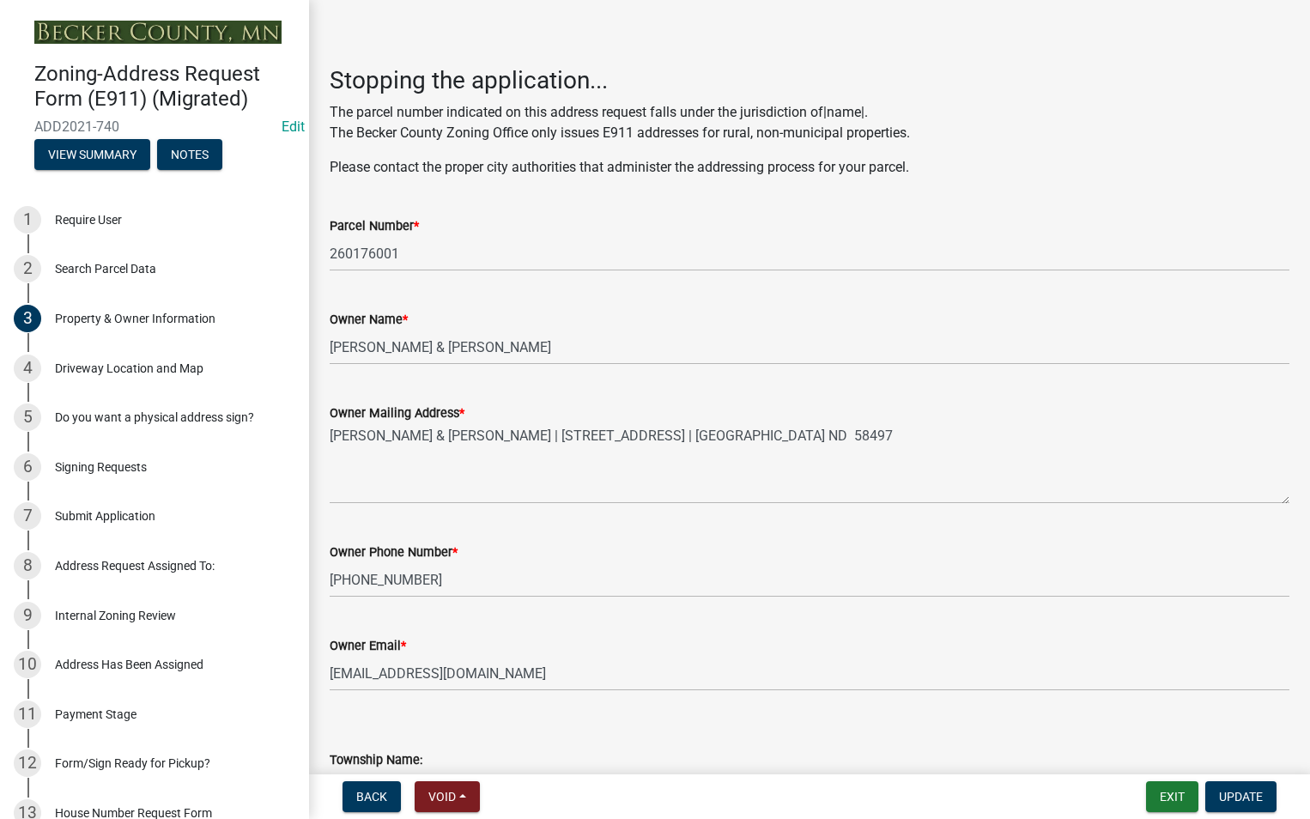
scroll to position [258, 0]
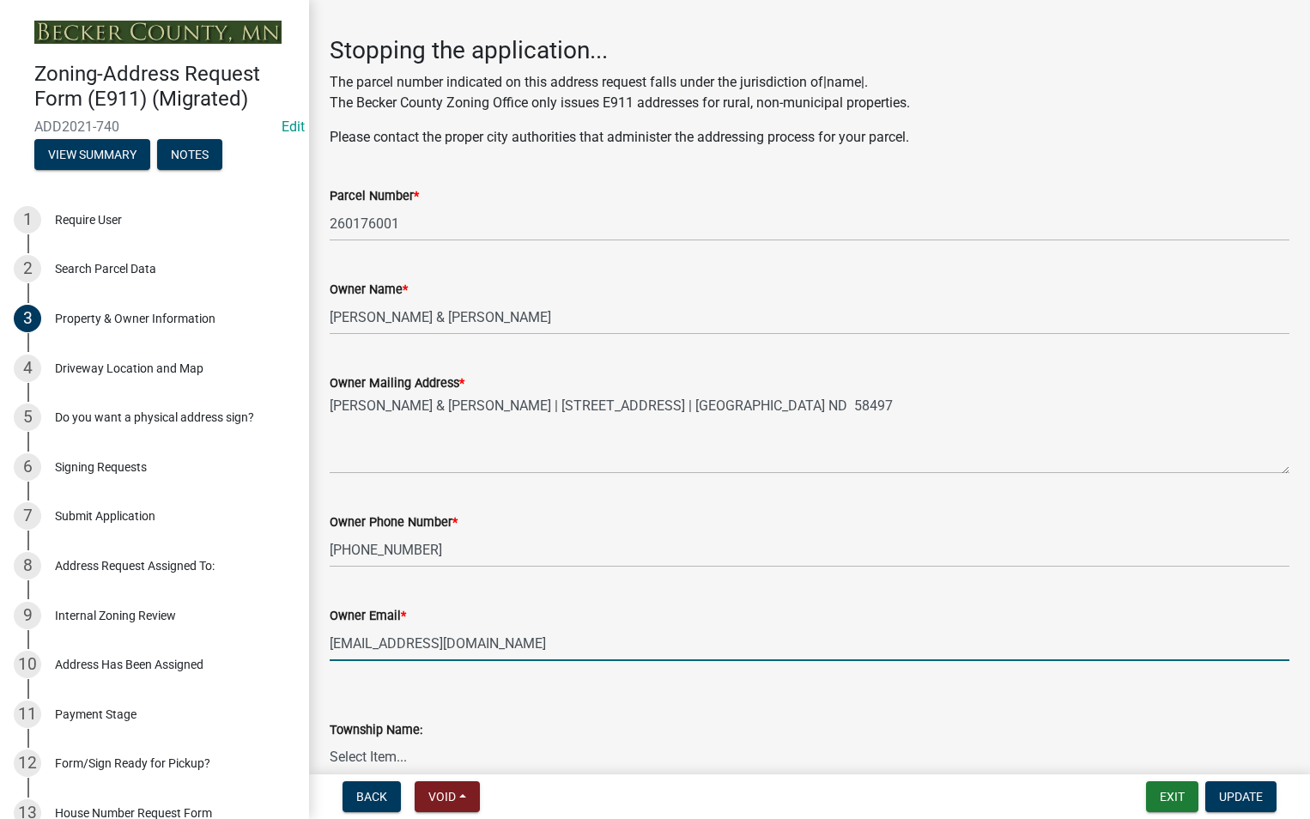
drag, startPoint x: 453, startPoint y: 644, endPoint x: 322, endPoint y: 647, distance: 131.4
click at [322, 647] on div "Owner Email * [EMAIL_ADDRESS][DOMAIN_NAME]" at bounding box center [809, 621] width 985 height 80
click at [1183, 791] on button "Exit" at bounding box center [1172, 796] width 52 height 31
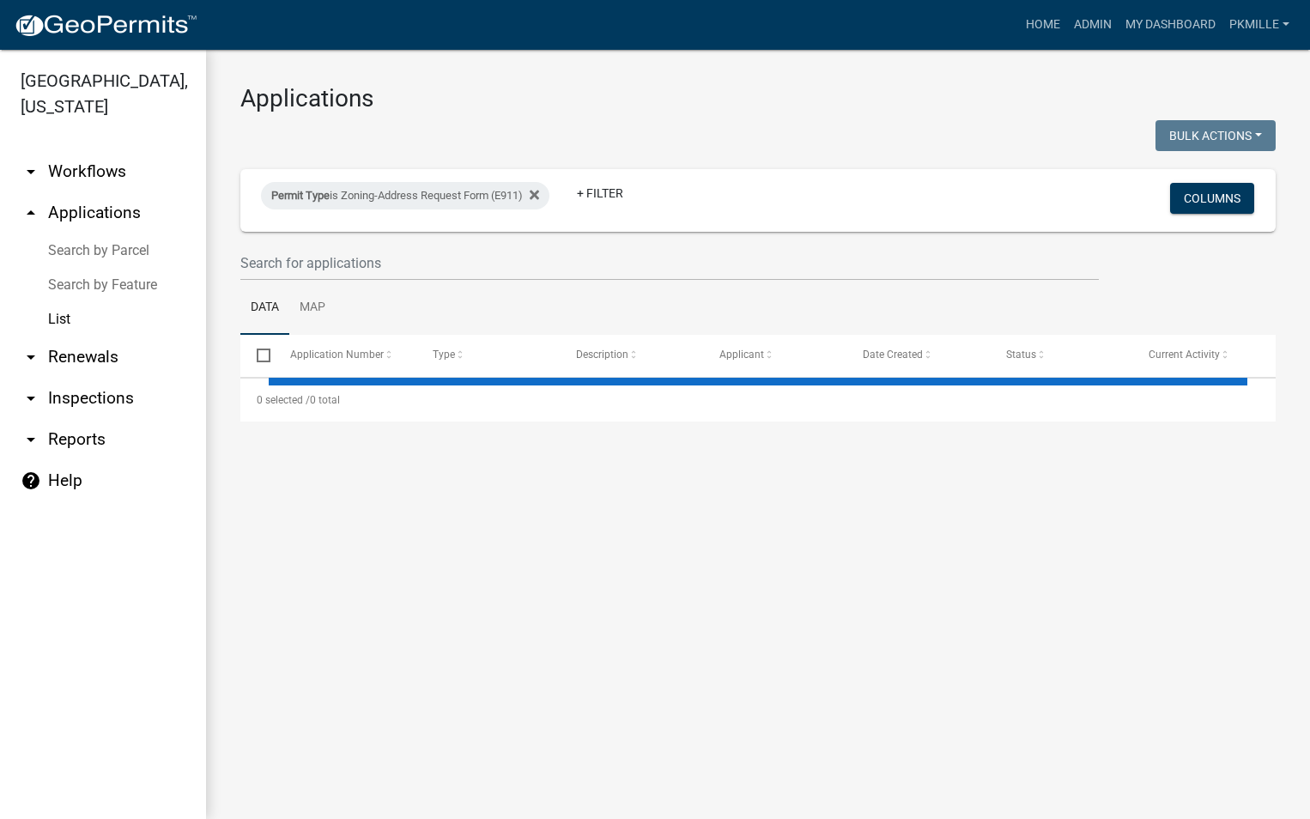
select select "2: 50"
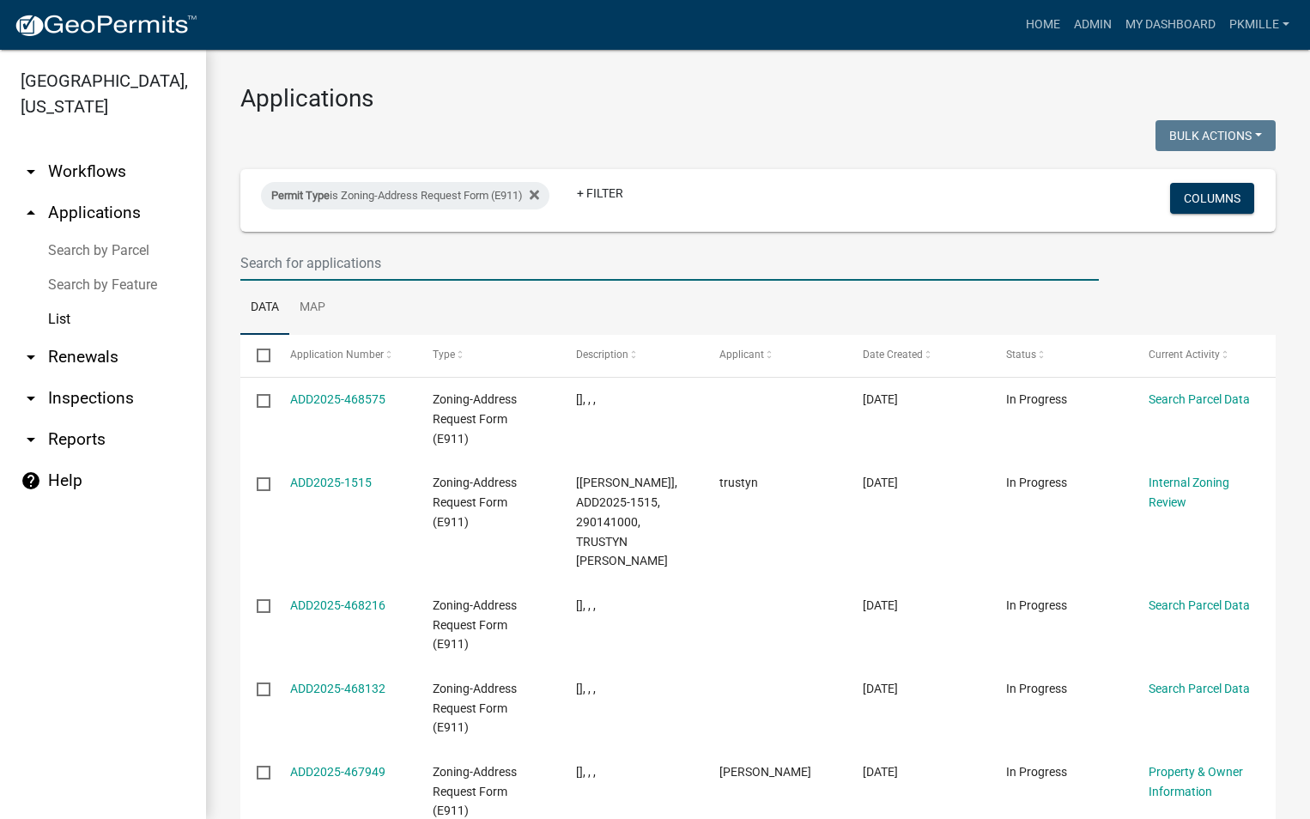
click at [329, 260] on input "text" at bounding box center [669, 262] width 858 height 35
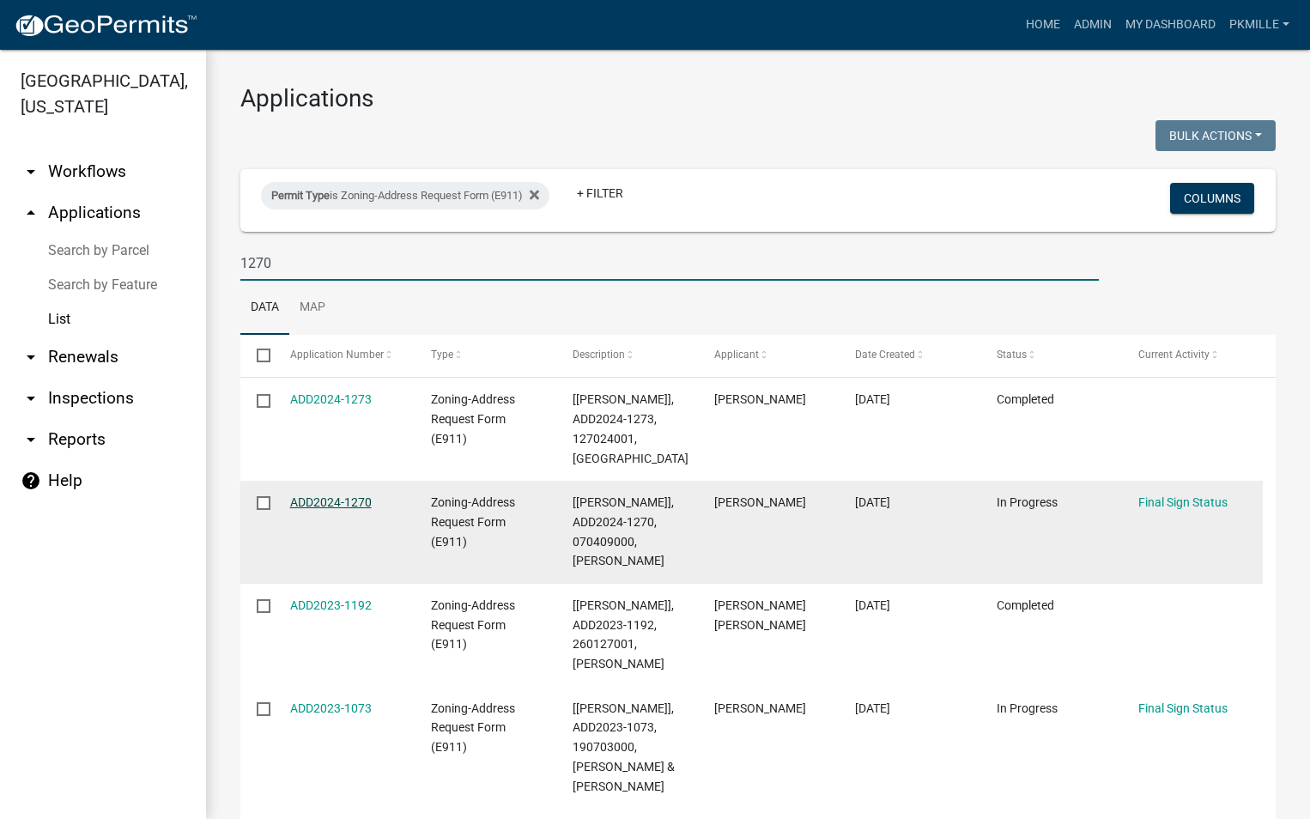
type input "1270"
click at [340, 498] on link "ADD2024-1270" at bounding box center [331, 502] width 82 height 14
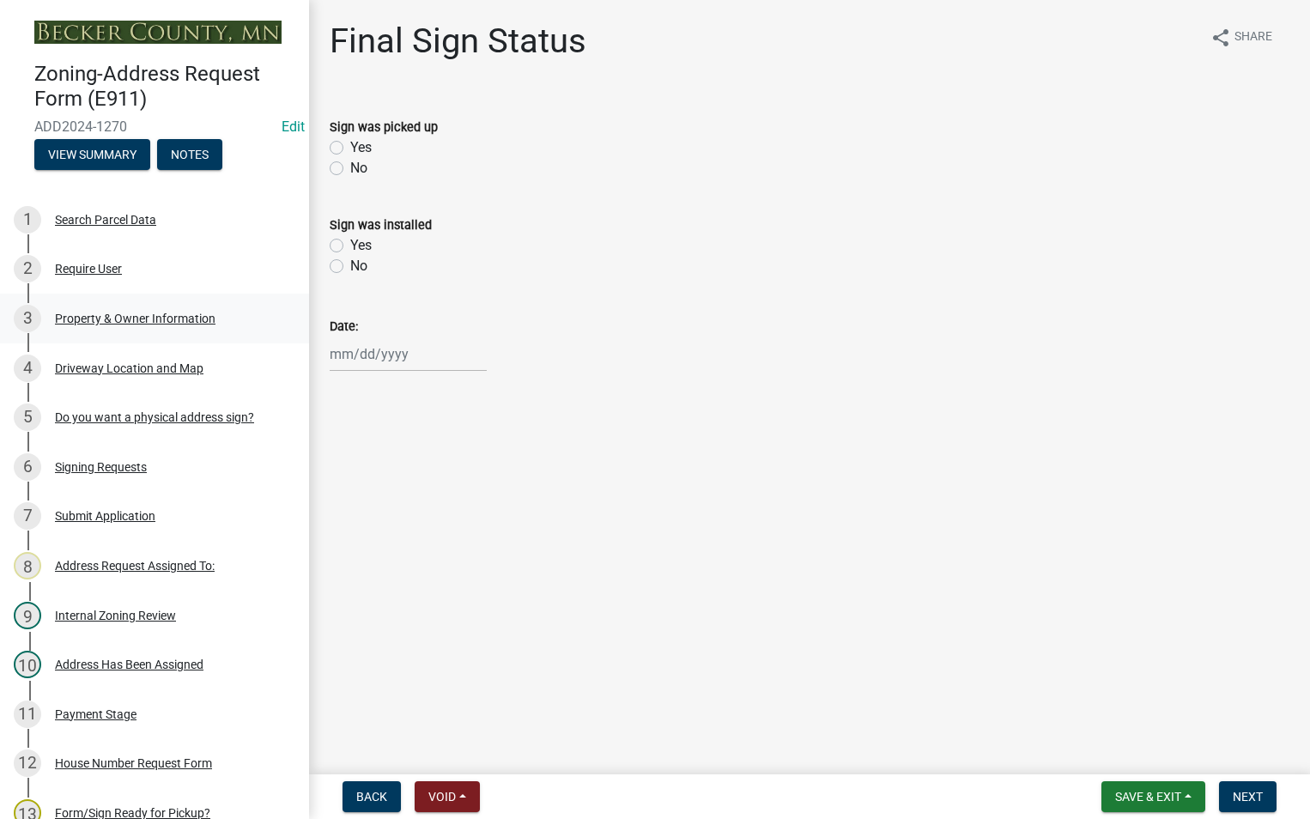
click at [135, 323] on div "Property & Owner Information" at bounding box center [135, 318] width 161 height 12
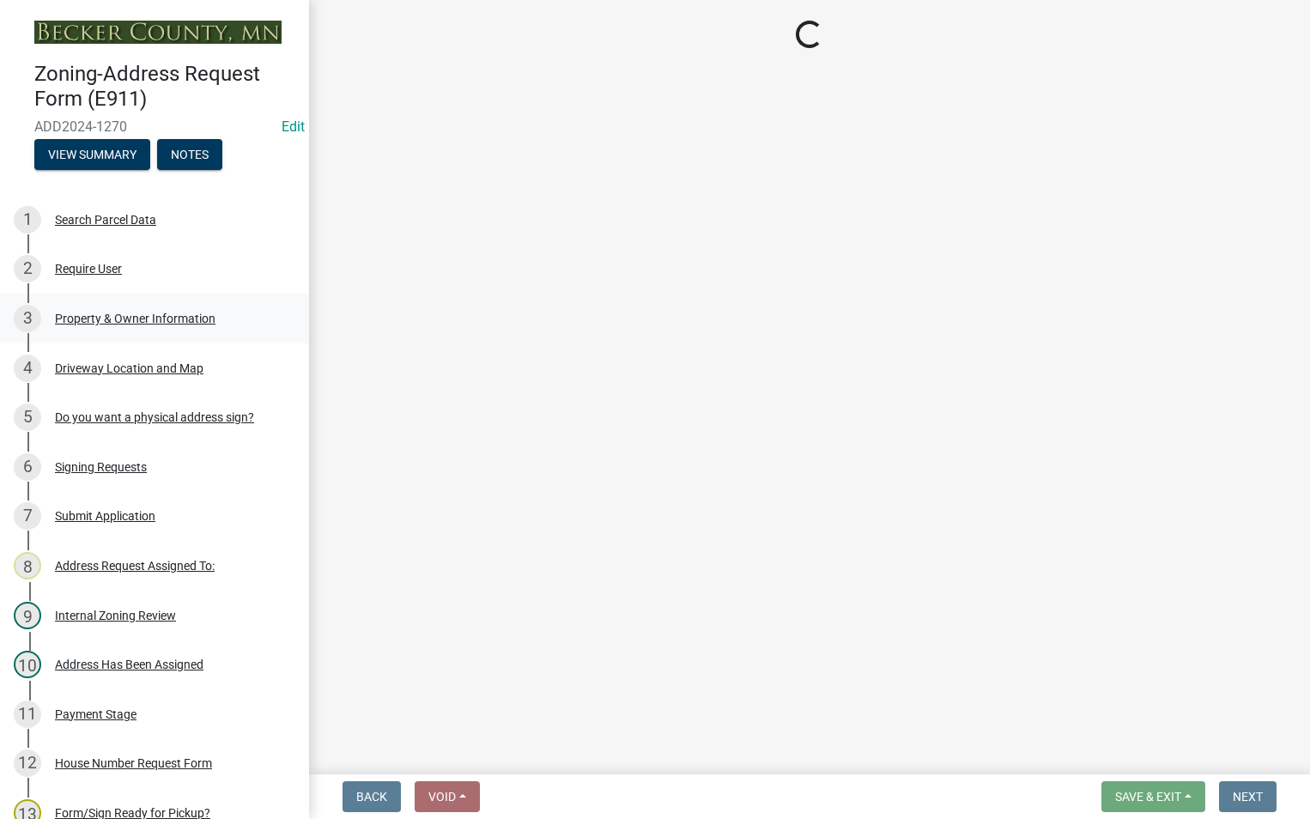
select select "dad9cfe9-136a-4cf0-93b3-445bcb37d873"
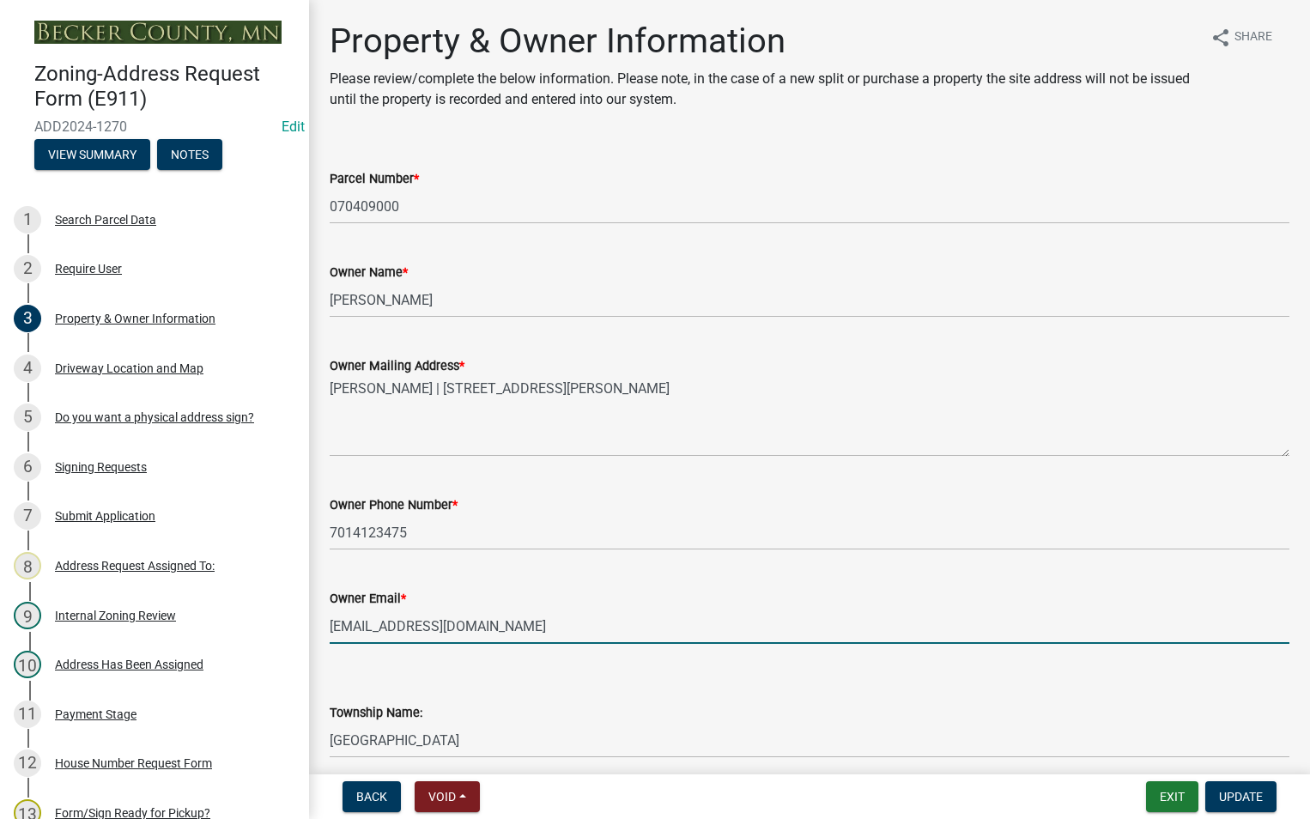
drag, startPoint x: 494, startPoint y: 623, endPoint x: 325, endPoint y: 621, distance: 168.3
click at [325, 621] on div "Owner Email * [EMAIL_ADDRESS][DOMAIN_NAME]" at bounding box center [809, 604] width 985 height 80
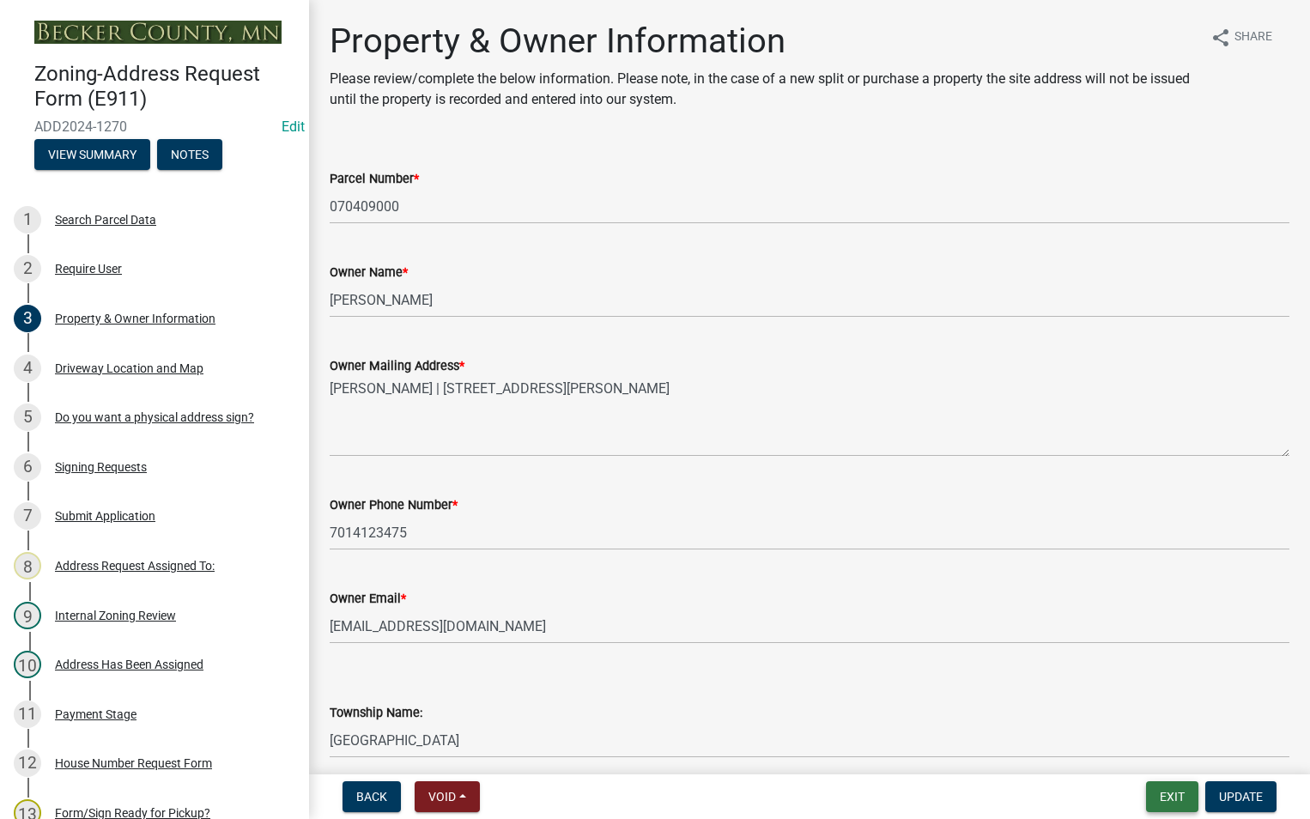
click at [1159, 793] on button "Exit" at bounding box center [1172, 796] width 52 height 31
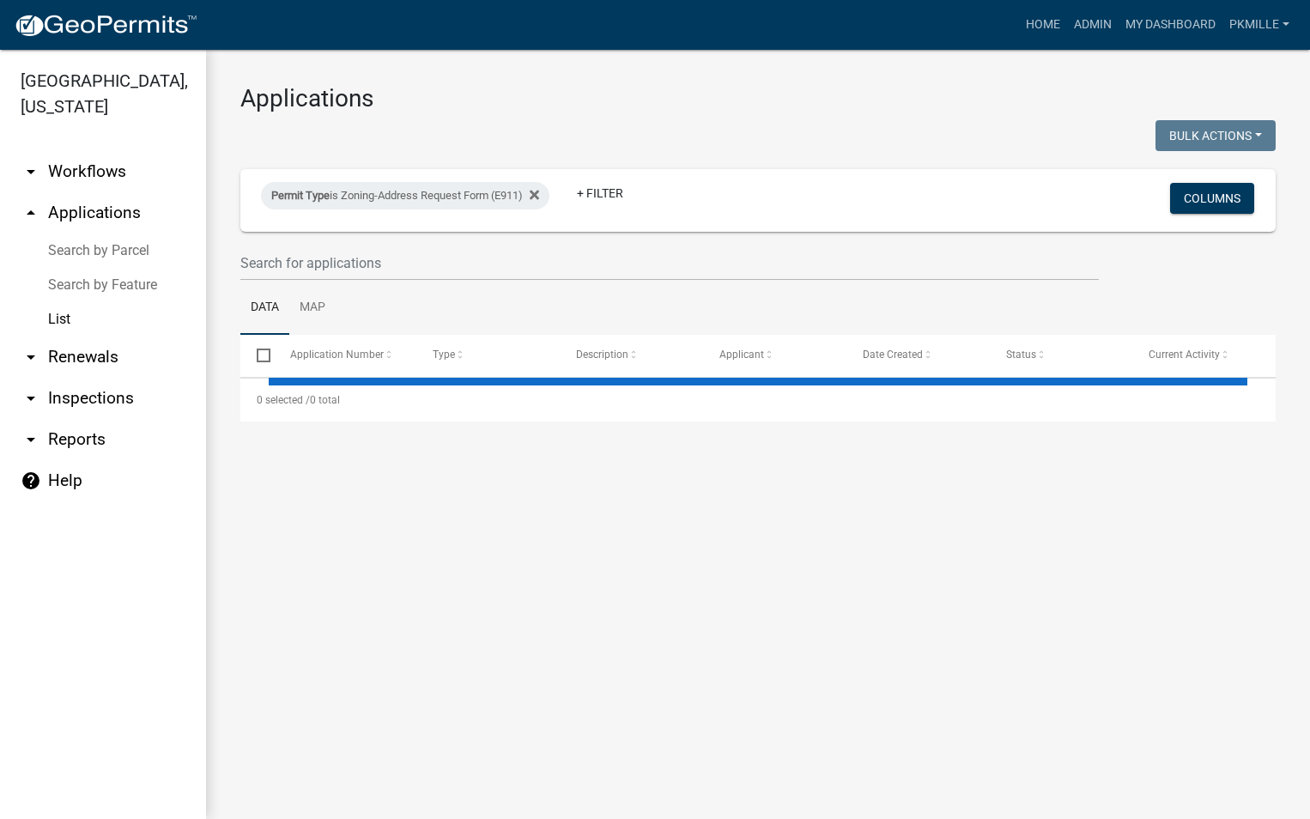
select select "2: 50"
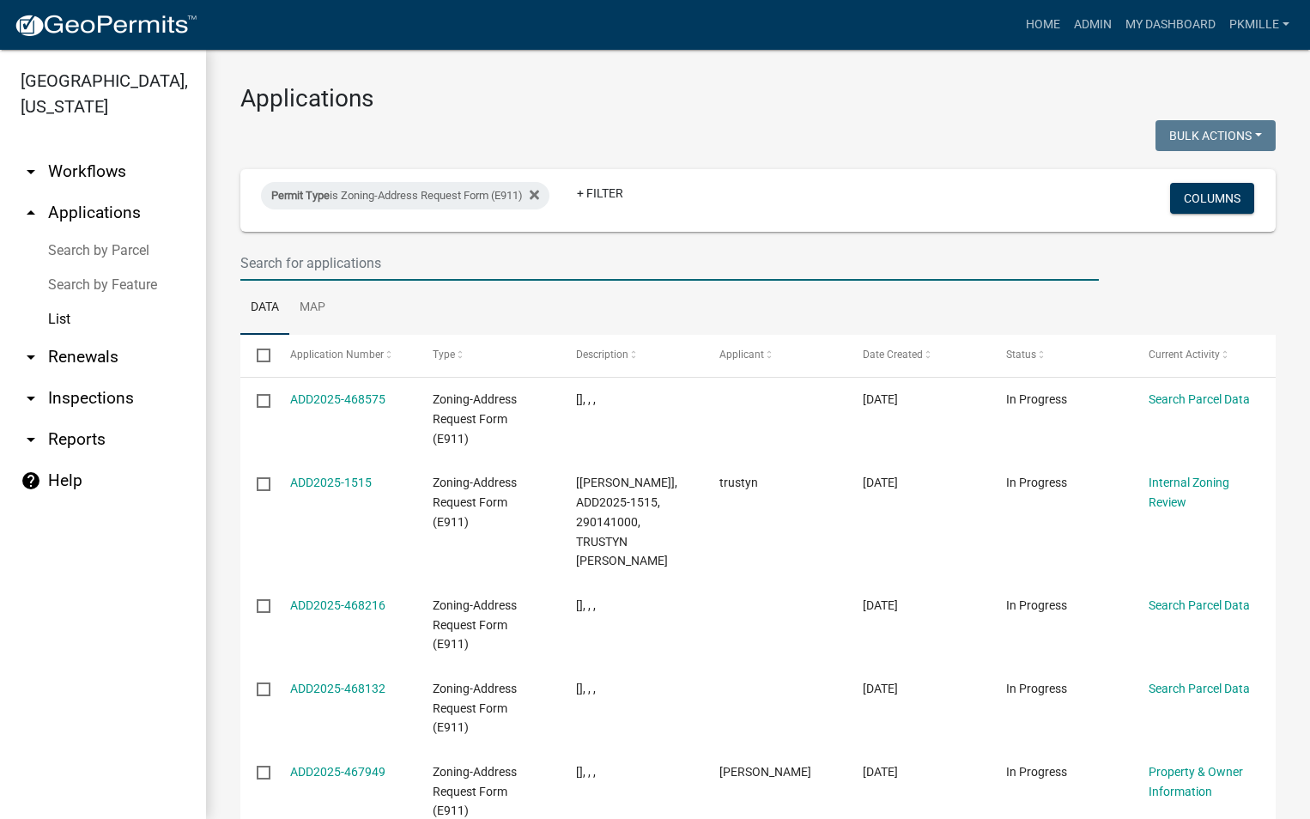
click at [378, 258] on input "text" at bounding box center [669, 262] width 858 height 35
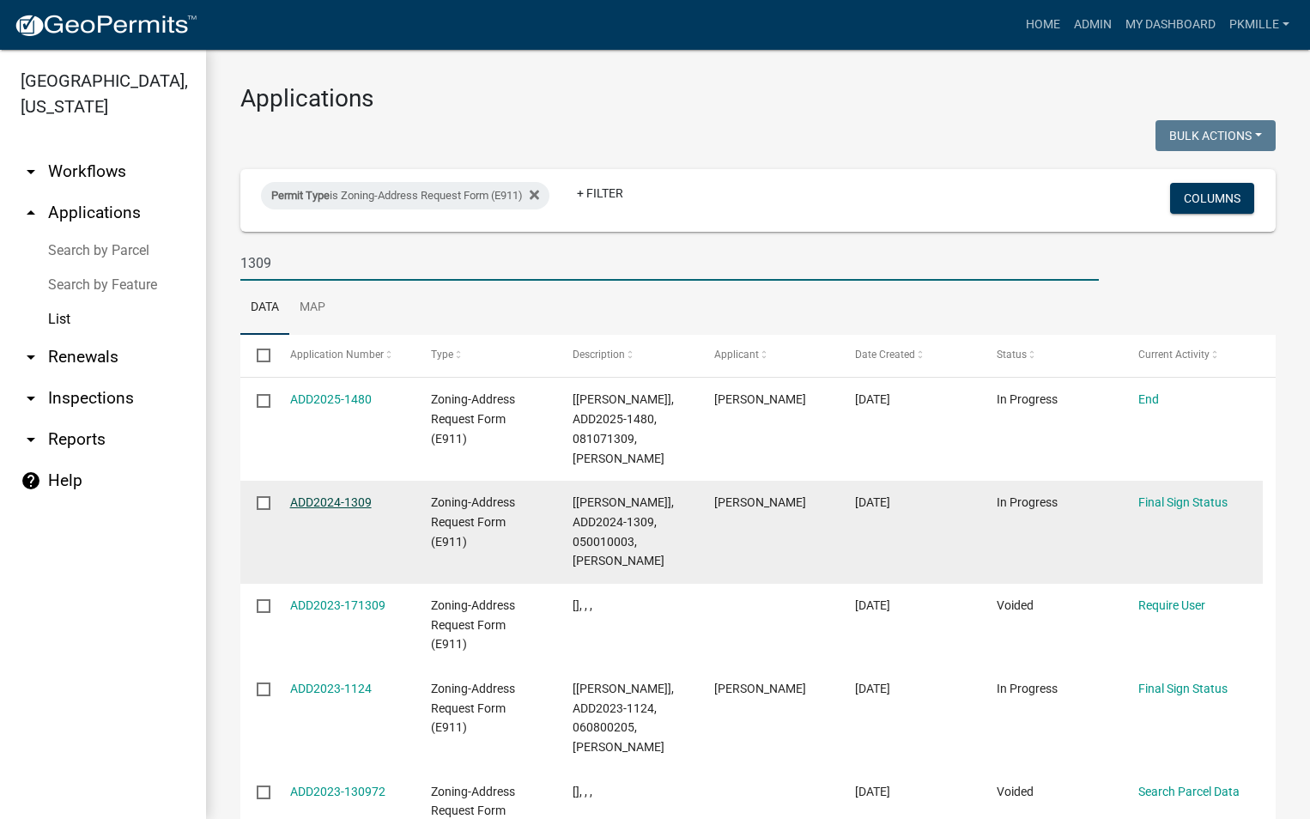
type input "1309"
click at [340, 506] on link "ADD2024-1309" at bounding box center [331, 502] width 82 height 14
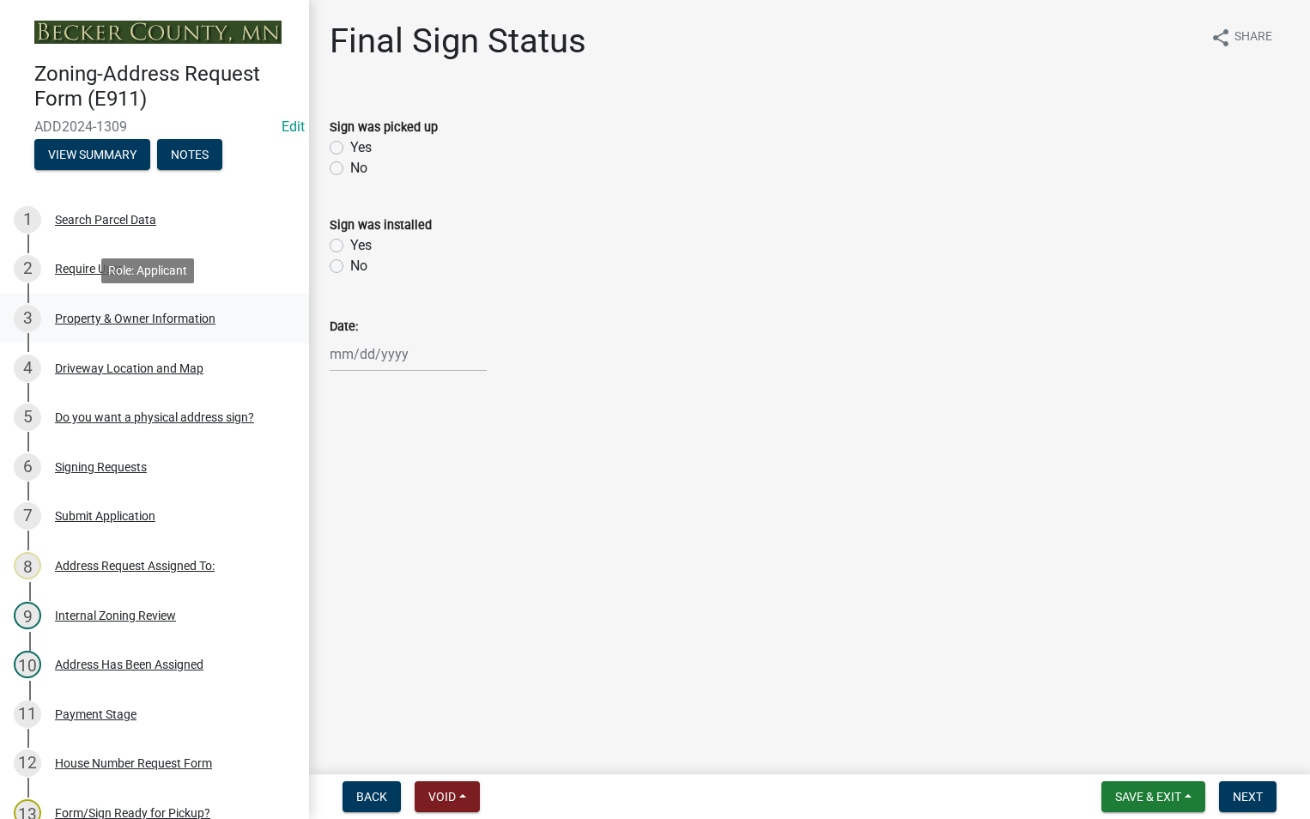
click at [134, 322] on div "Property & Owner Information" at bounding box center [135, 318] width 161 height 12
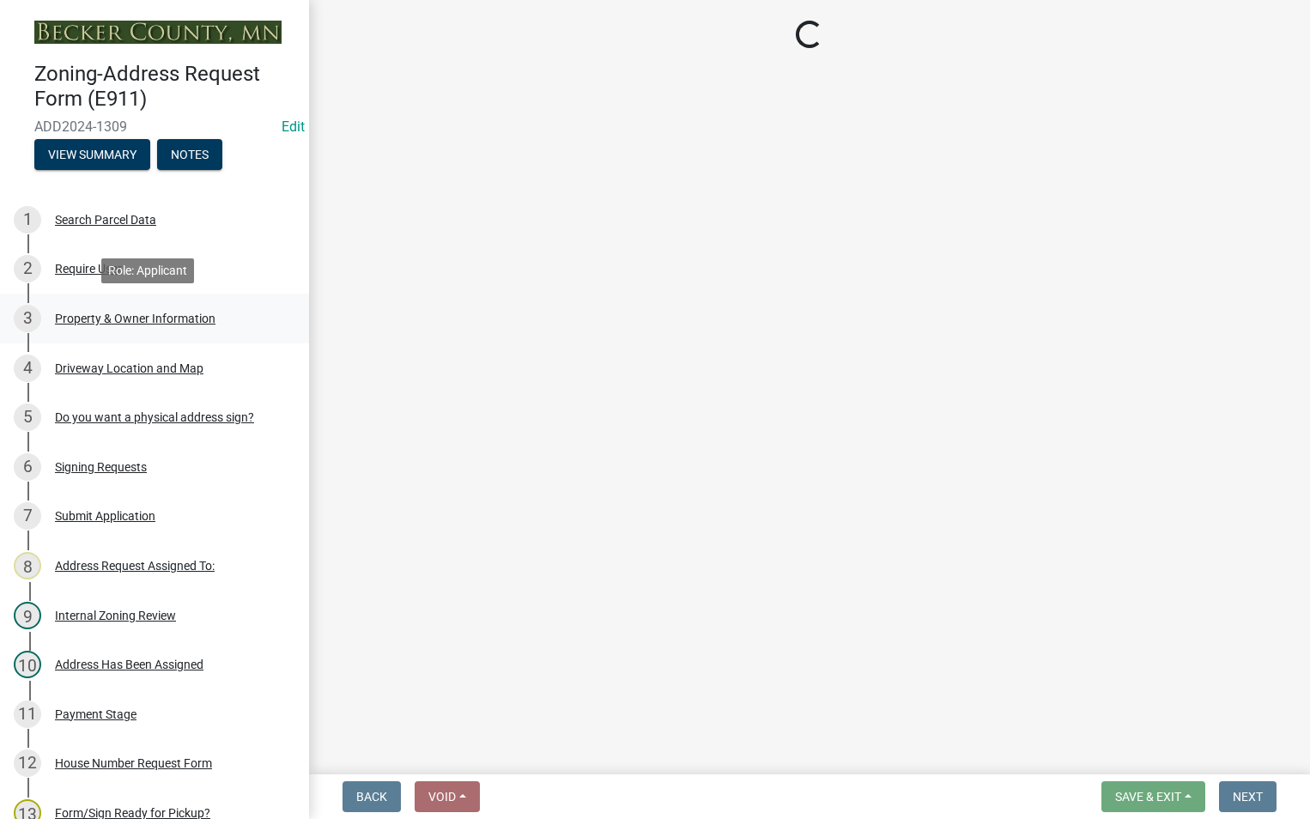
select select "a27e2483-6af0-48e2-90e2-7e41c3003cfa"
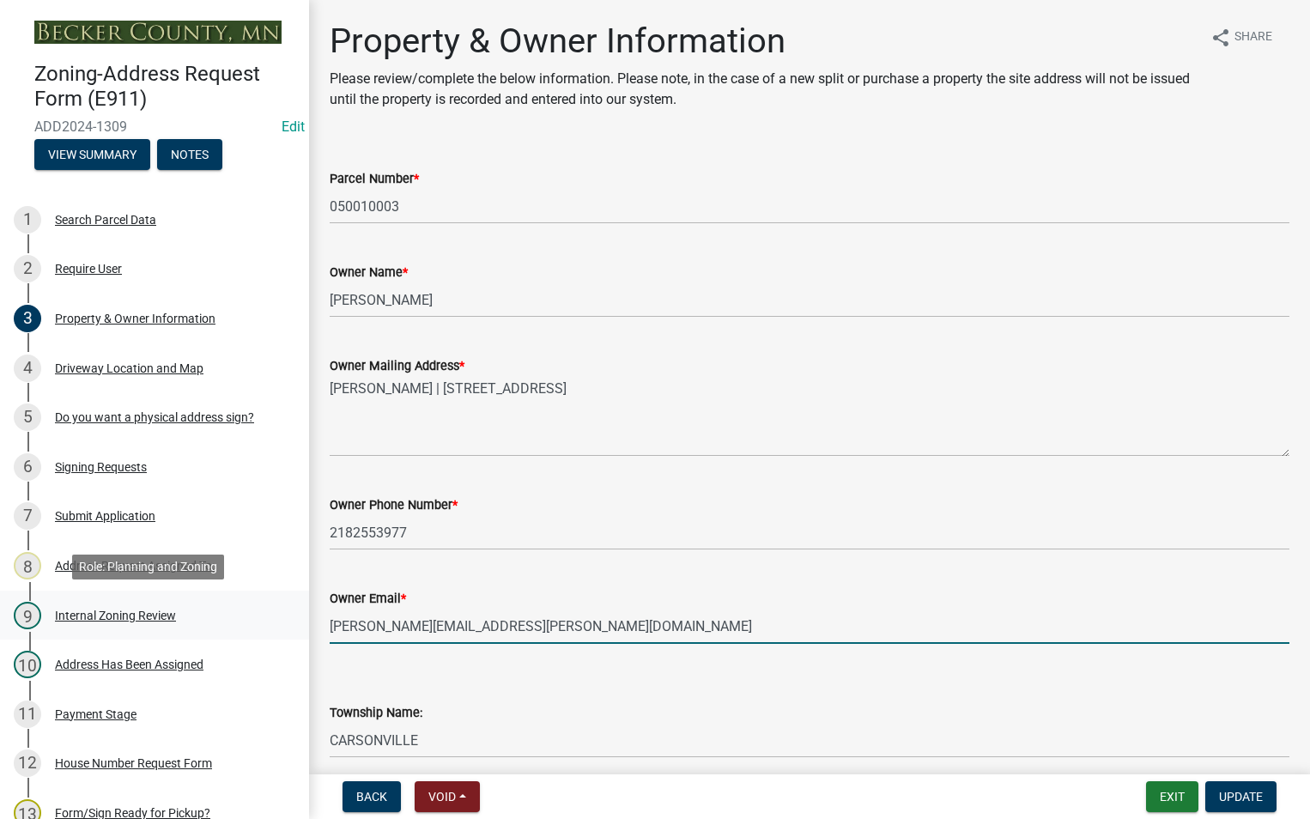
drag, startPoint x: 502, startPoint y: 623, endPoint x: 281, endPoint y: 617, distance: 221.5
click at [281, 617] on div "Zoning-Address Request Form (E911) ADD2024-1309 Edit View Summary Notes 1 Searc…" at bounding box center [655, 409] width 1310 height 819
click at [343, 670] on div "Township Name: Select Item... [GEOGRAPHIC_DATA] AUDUBON [GEOGRAPHIC_DATA] CALLA…" at bounding box center [810, 707] width 960 height 100
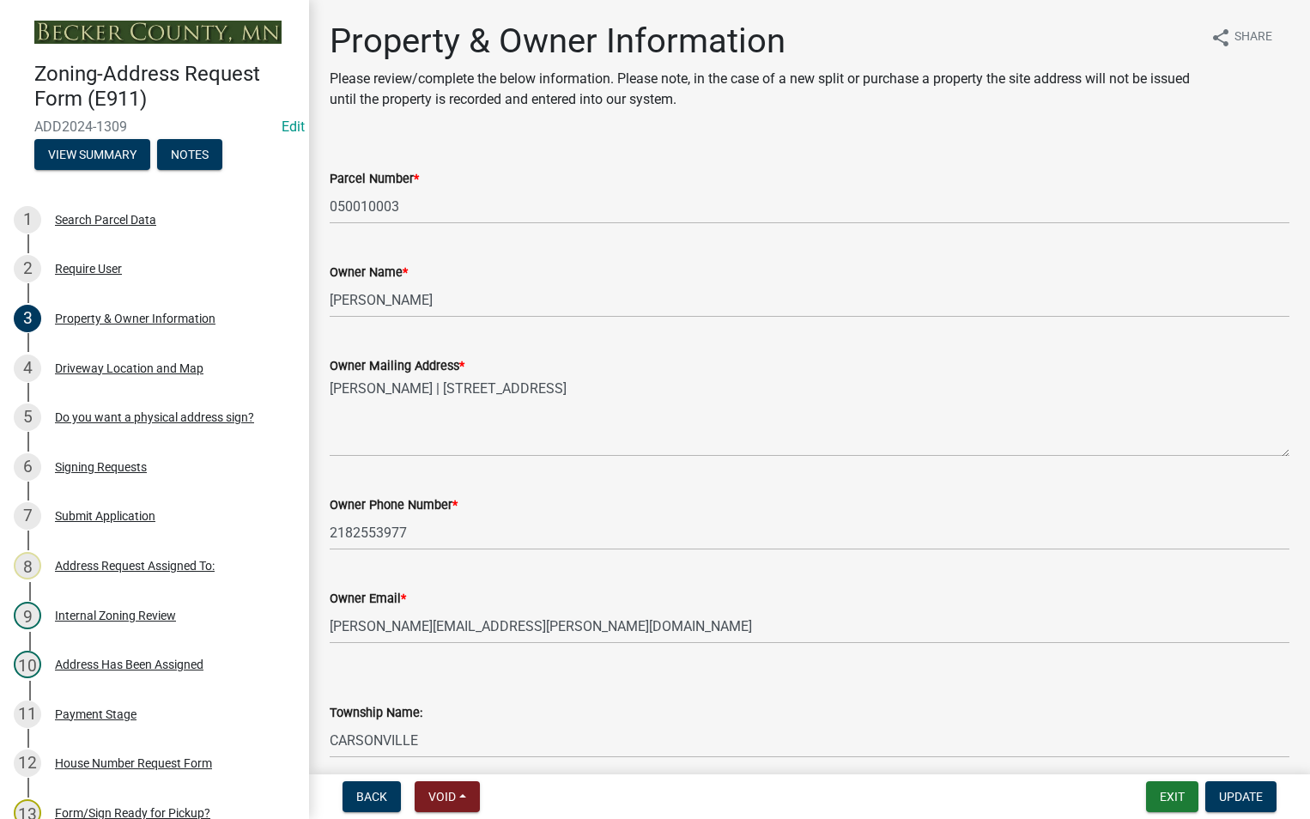
click at [333, 655] on wm-data-entity-input "Owner Email * [PERSON_NAME][EMAIL_ADDRESS][PERSON_NAME][DOMAIN_NAME]" at bounding box center [810, 611] width 960 height 94
